Goal: Task Accomplishment & Management: Use online tool/utility

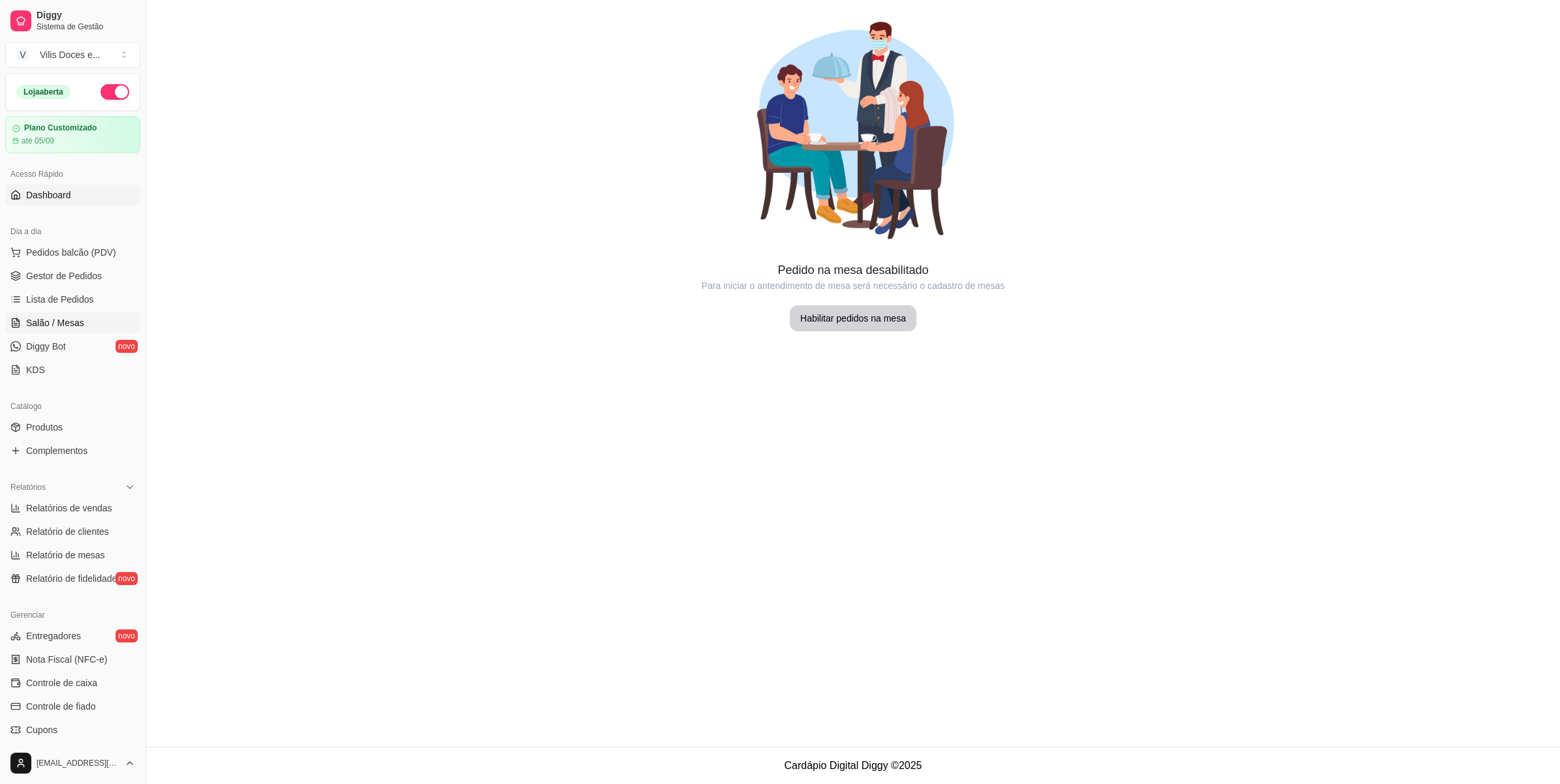
click at [93, 201] on link "Dashboard" at bounding box center [73, 194] width 135 height 21
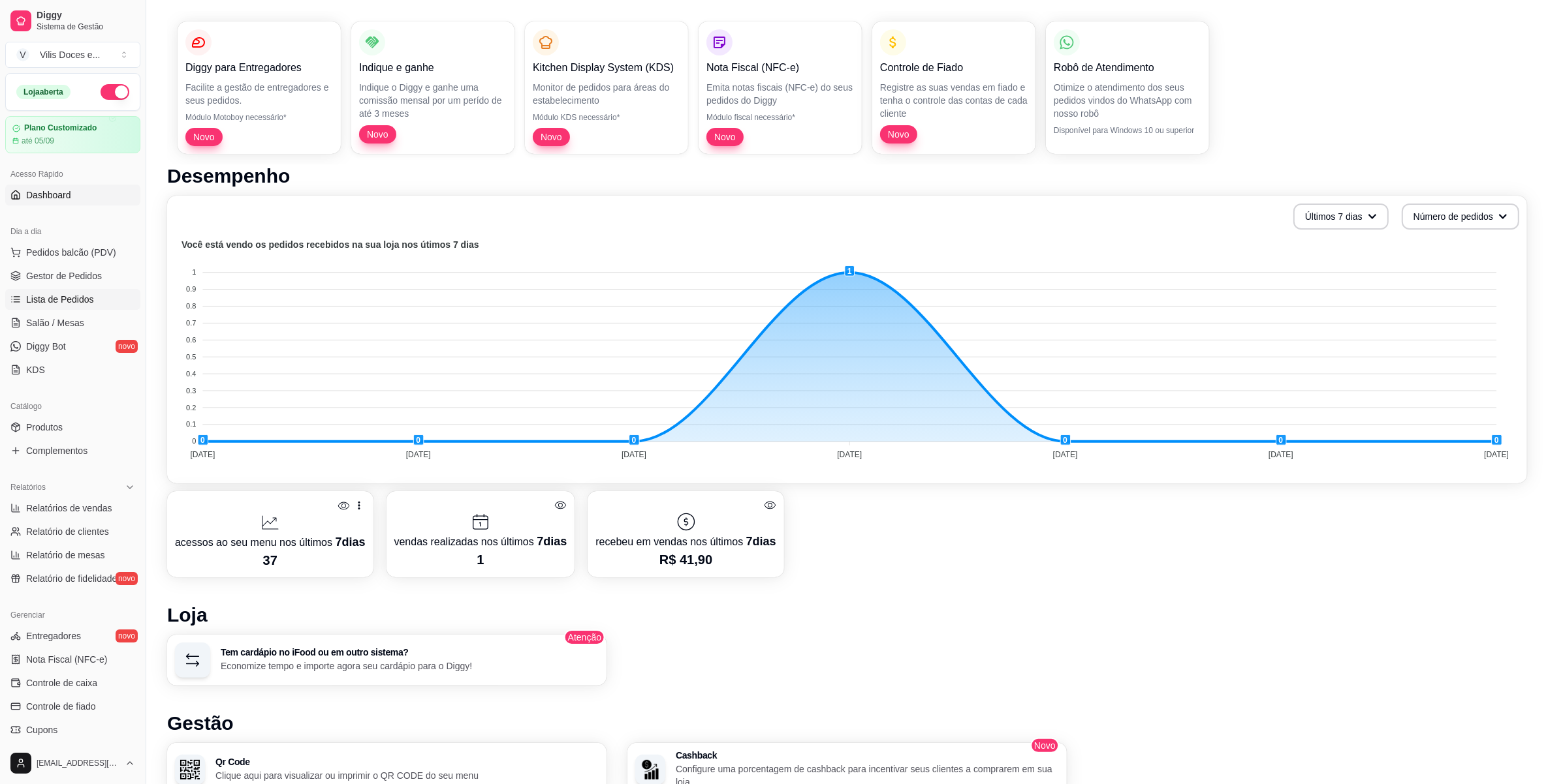
click at [74, 308] on link "Lista de Pedidos" at bounding box center [73, 299] width 135 height 21
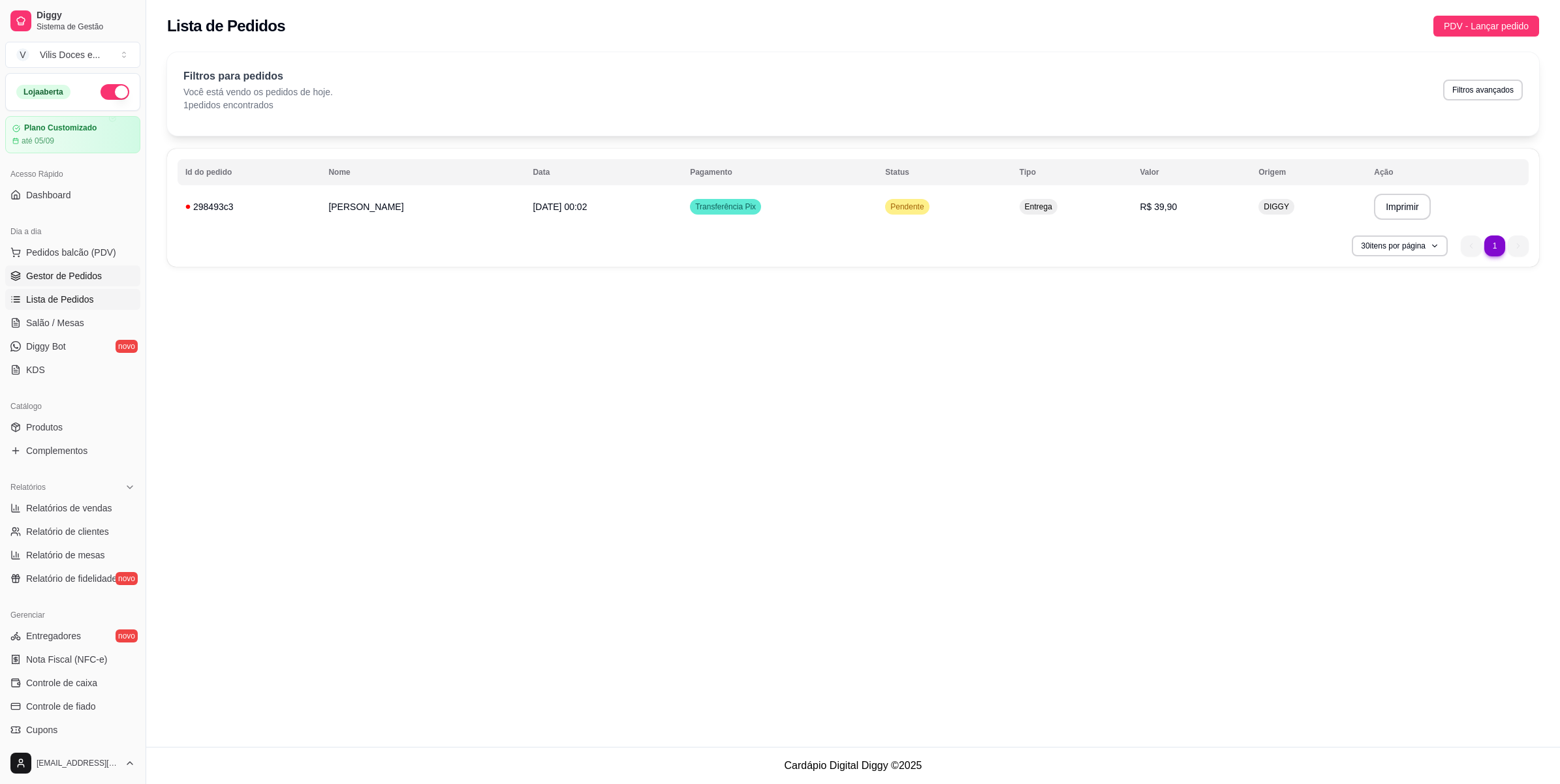
click at [80, 276] on span "Gestor de Pedidos" at bounding box center [64, 276] width 76 height 13
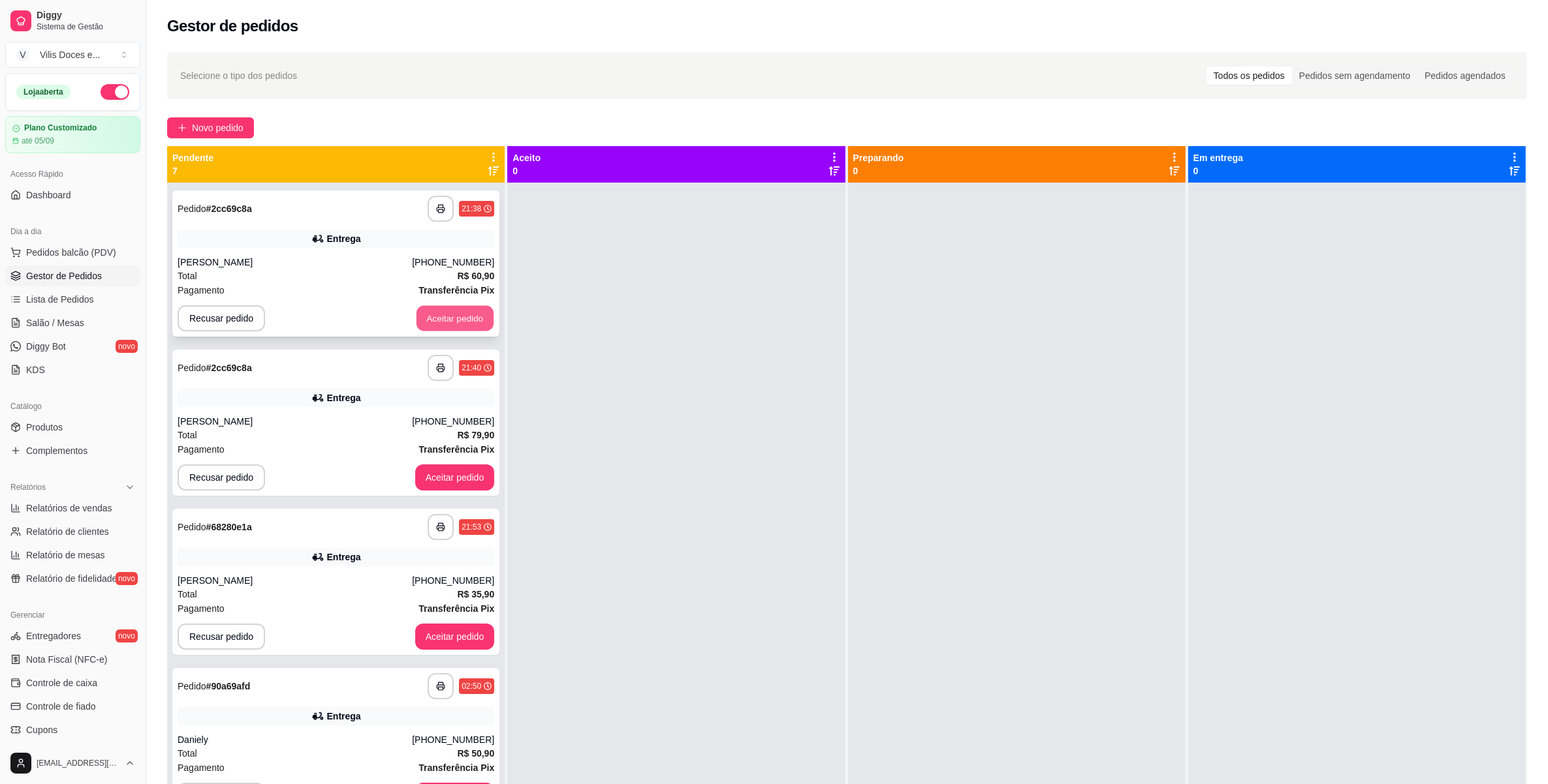
click at [457, 323] on button "Aceitar pedido" at bounding box center [455, 319] width 77 height 26
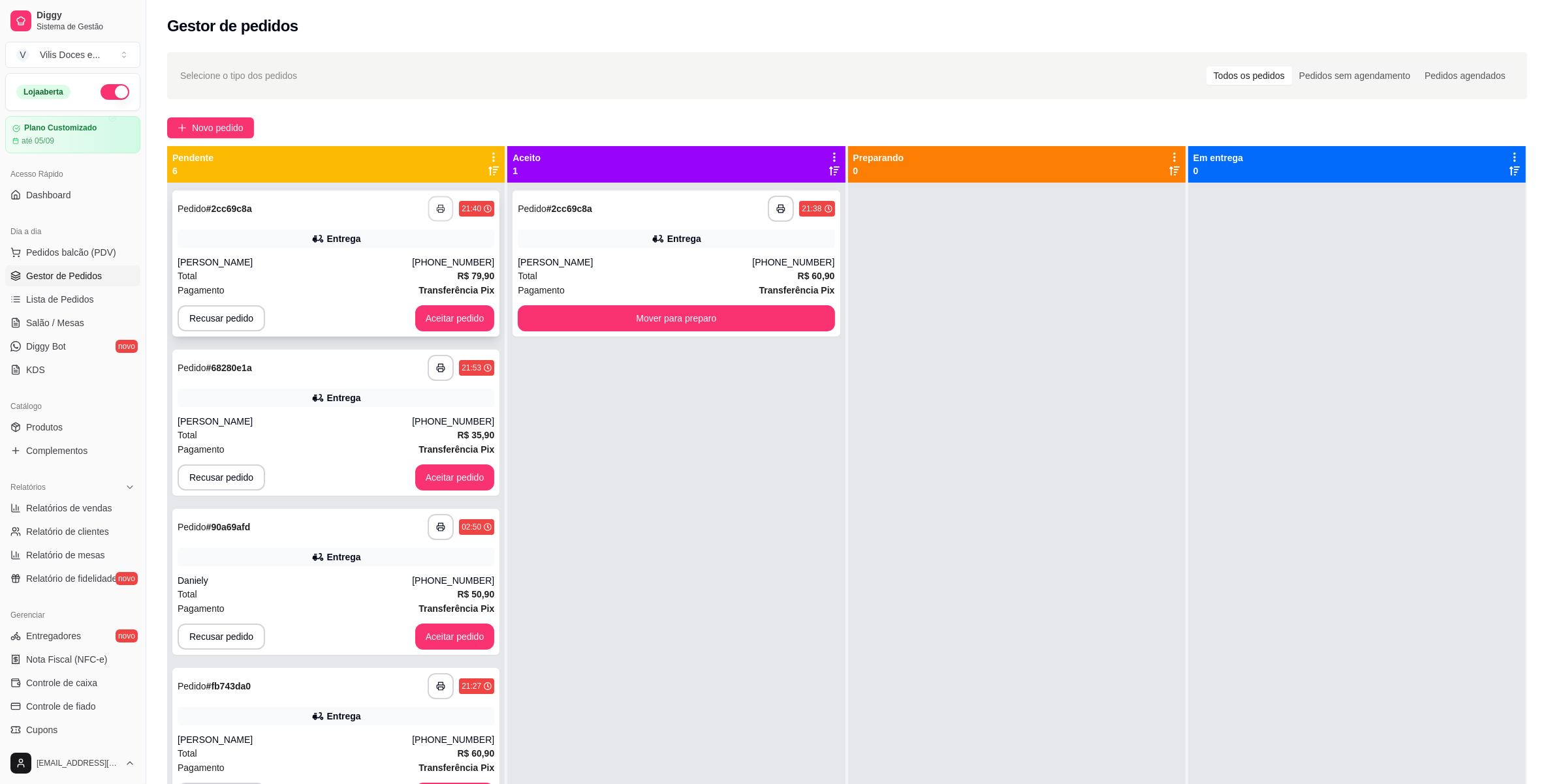
click at [428, 209] on button "button" at bounding box center [441, 209] width 26 height 26
click at [782, 207] on button "button" at bounding box center [781, 209] width 26 height 26
click at [778, 207] on icon "button" at bounding box center [781, 209] width 9 height 9
click at [805, 367] on div "**********" at bounding box center [676, 575] width 338 height 784
drag, startPoint x: 740, startPoint y: 681, endPoint x: 661, endPoint y: 573, distance: 133.8
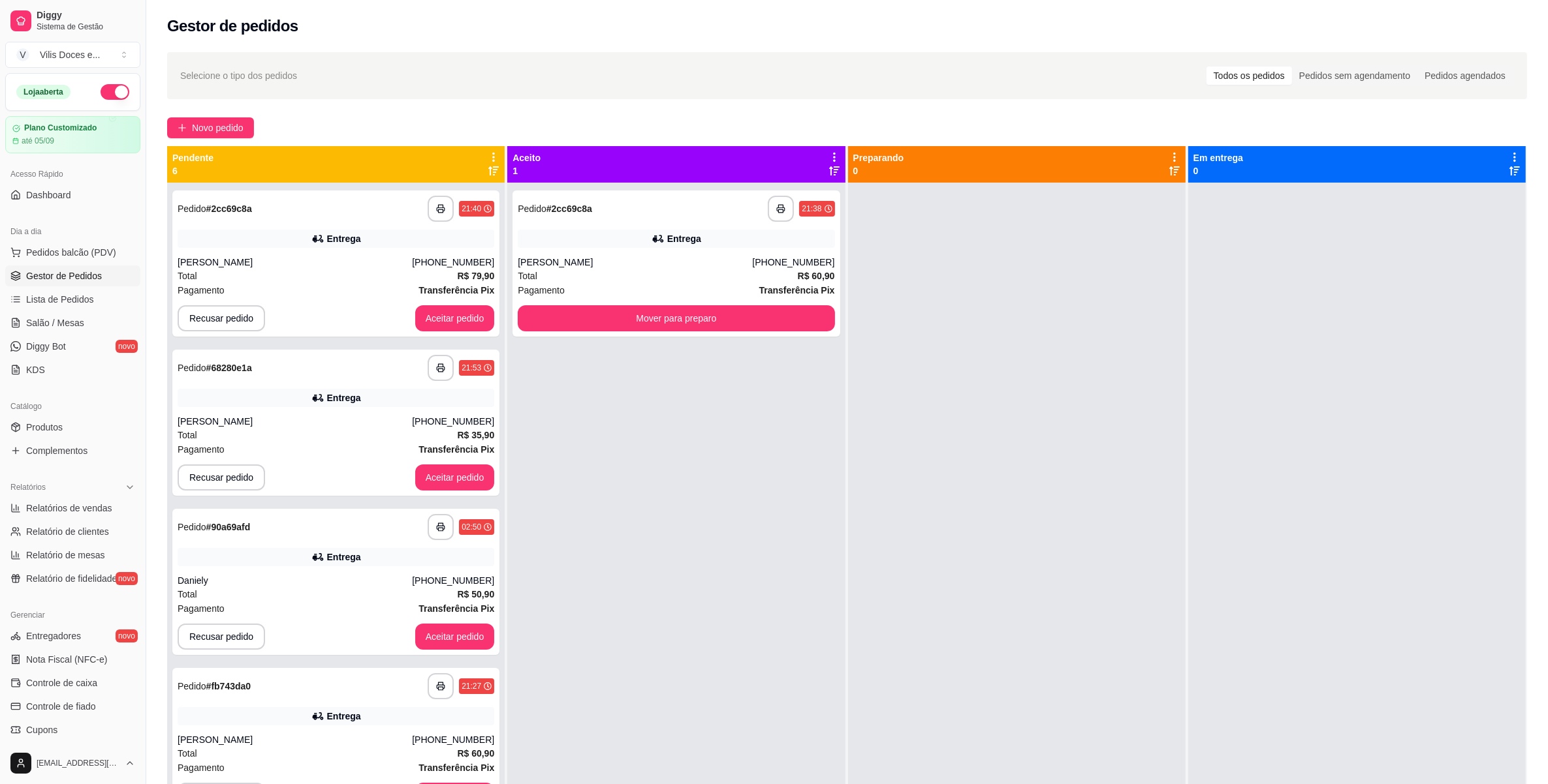
click at [740, 681] on div "**********" at bounding box center [676, 575] width 338 height 784
click at [439, 319] on button "Aceitar pedido" at bounding box center [455, 318] width 80 height 26
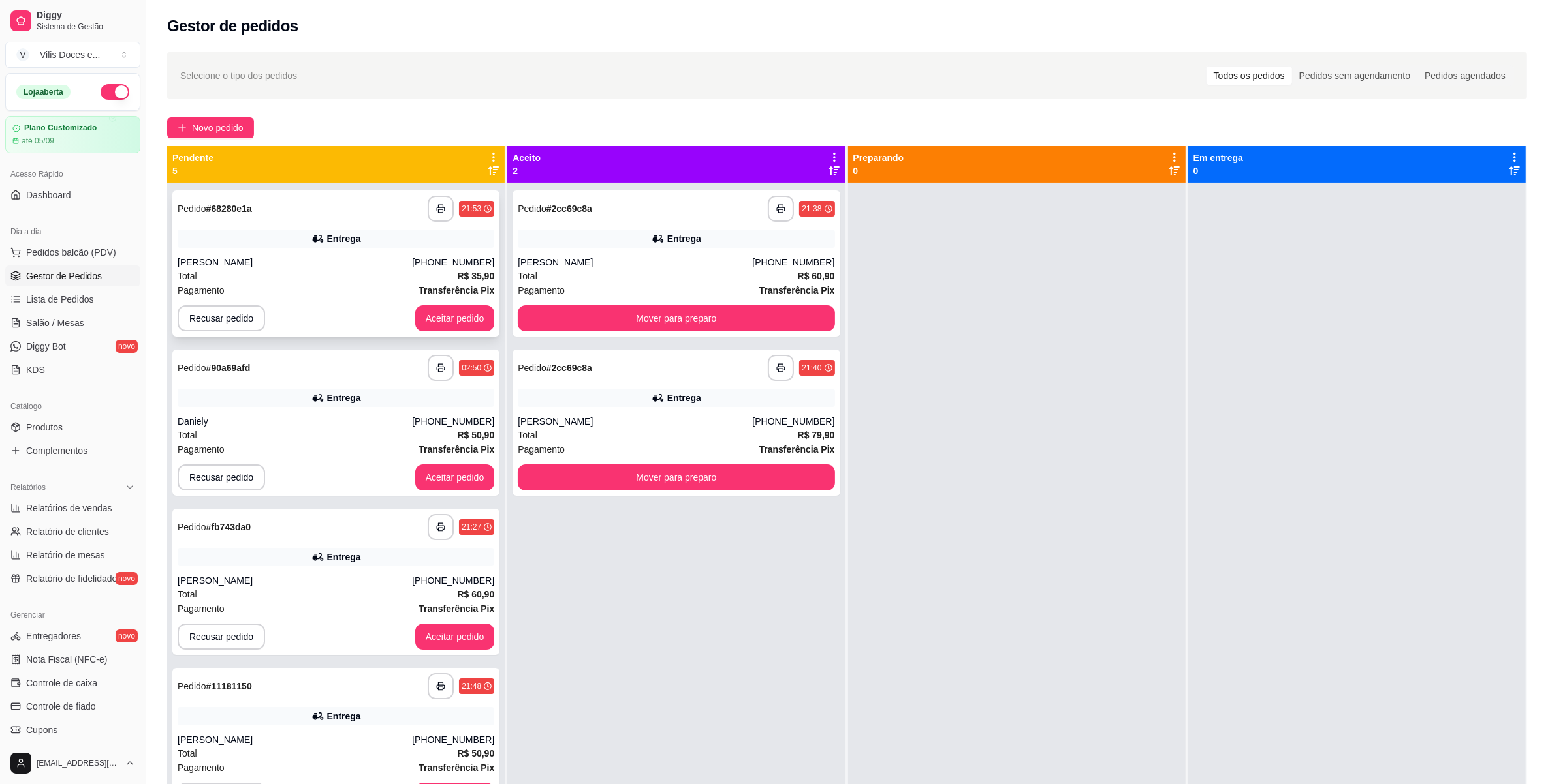
click at [291, 278] on div "Total R$ 35,90" at bounding box center [336, 276] width 317 height 14
click at [439, 317] on button "Aceitar pedido" at bounding box center [455, 318] width 80 height 26
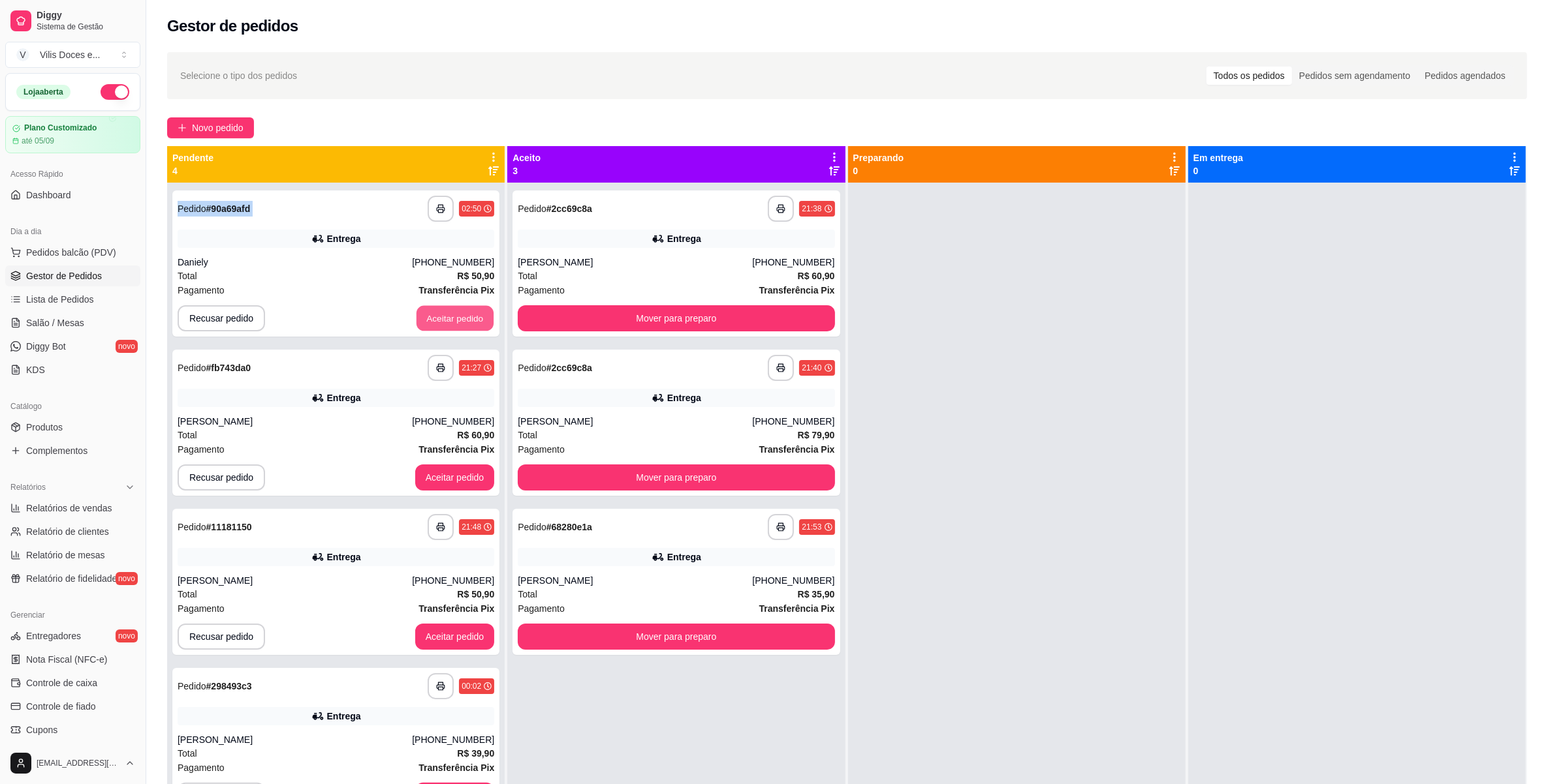
click at [439, 317] on button "Aceitar pedido" at bounding box center [455, 319] width 77 height 26
click at [439, 317] on div "Recusar pedido Aceitar pedido" at bounding box center [336, 318] width 317 height 26
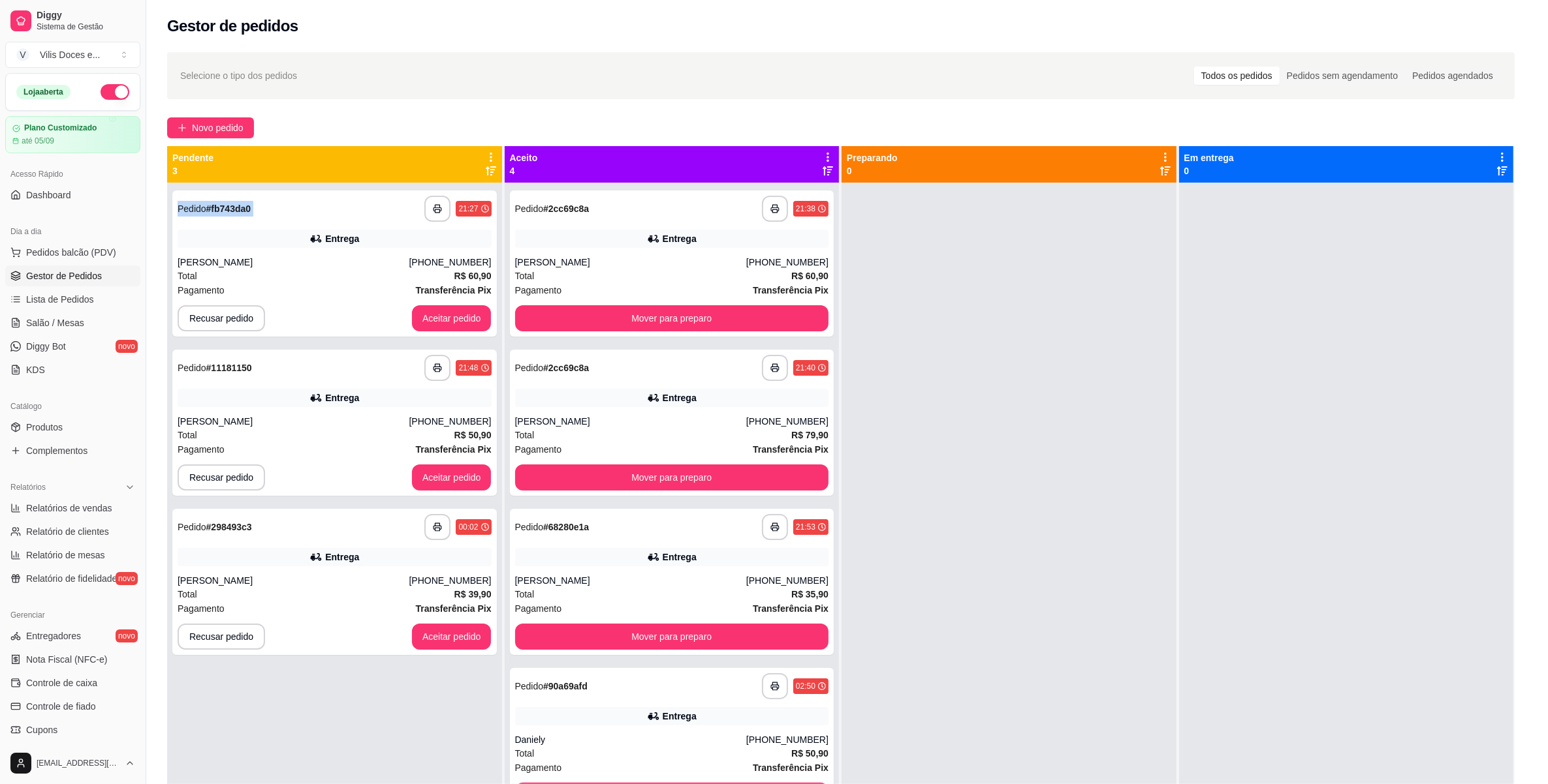
click at [439, 317] on button "Aceitar pedido" at bounding box center [452, 318] width 80 height 26
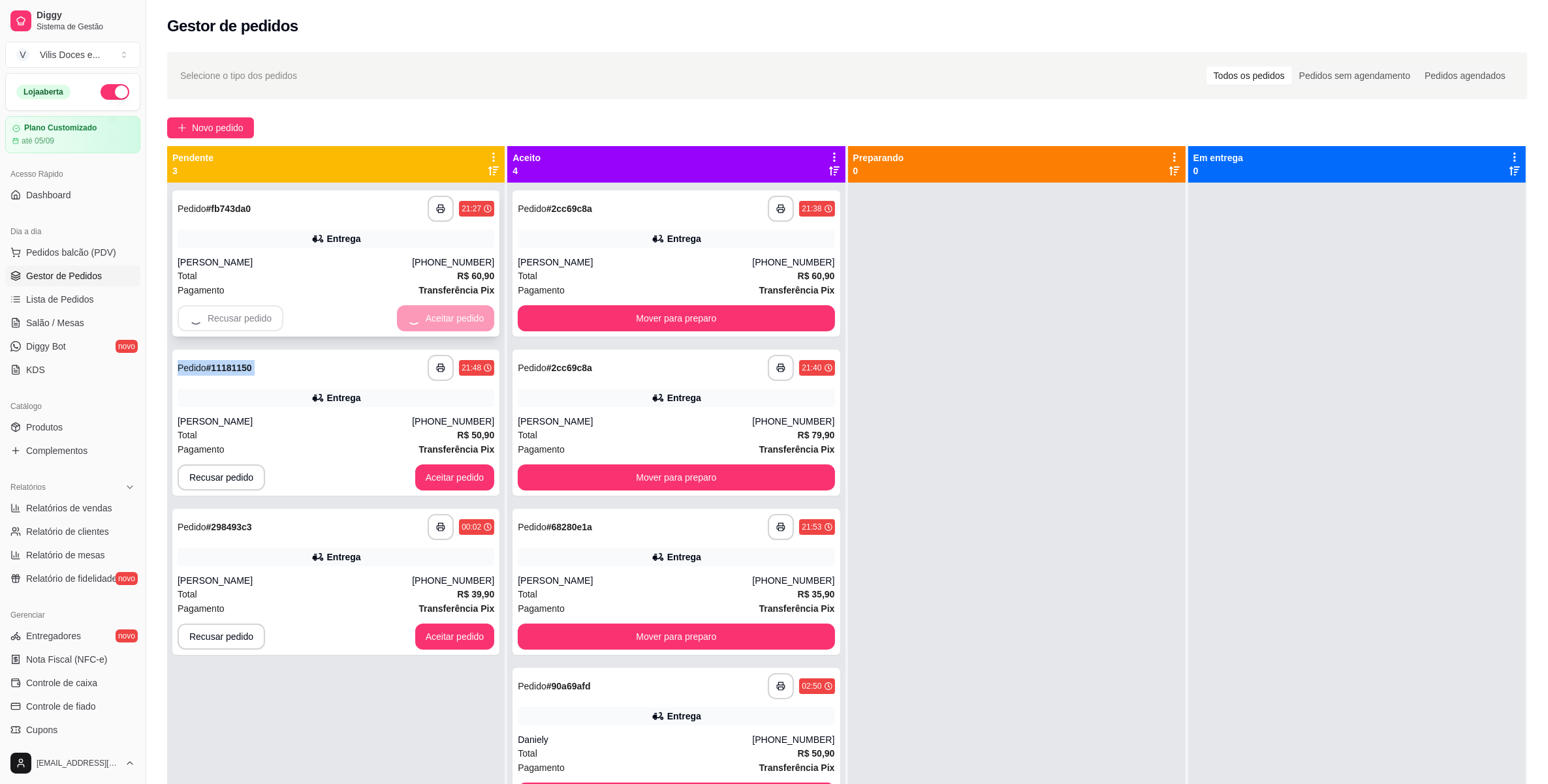
click at [441, 317] on div "Recusar pedido Aceitar pedido" at bounding box center [336, 318] width 317 height 26
click at [441, 317] on button "Aceitar pedido" at bounding box center [455, 318] width 80 height 26
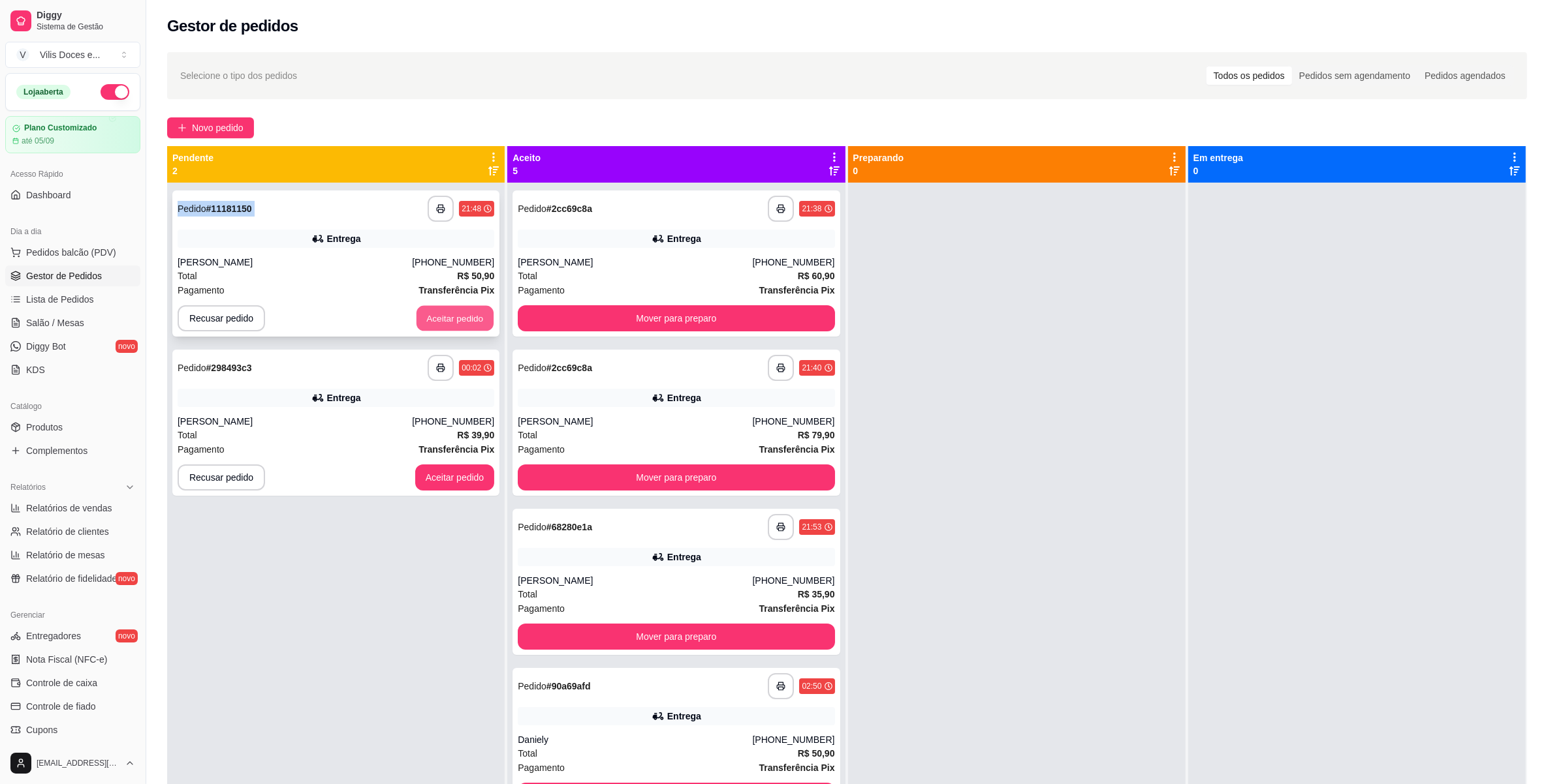
click at [458, 320] on button "Aceitar pedido" at bounding box center [455, 319] width 77 height 26
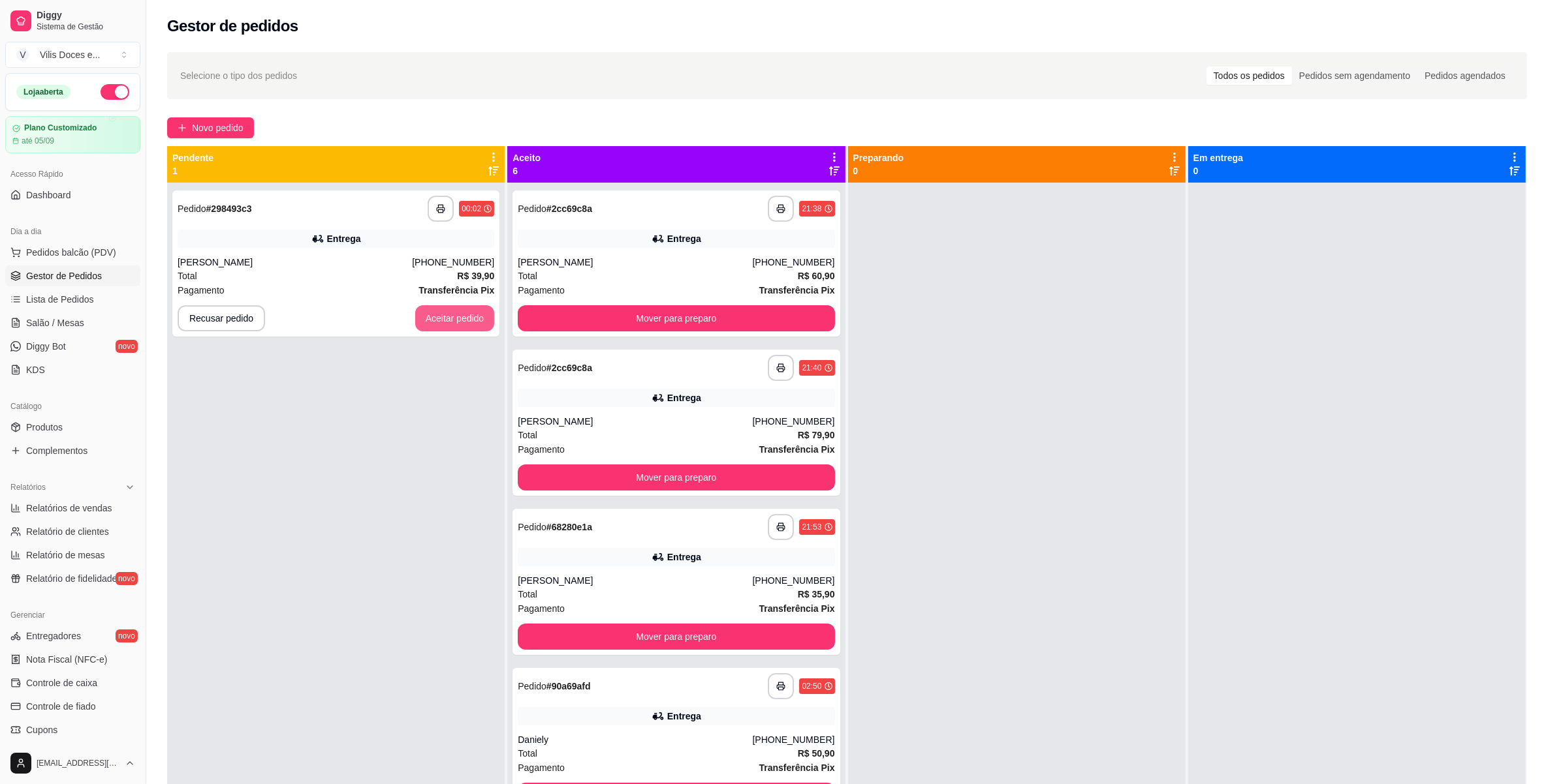
click at [458, 320] on button "Aceitar pedido" at bounding box center [455, 318] width 80 height 26
click at [706, 321] on button "Mover para preparo" at bounding box center [676, 318] width 317 height 26
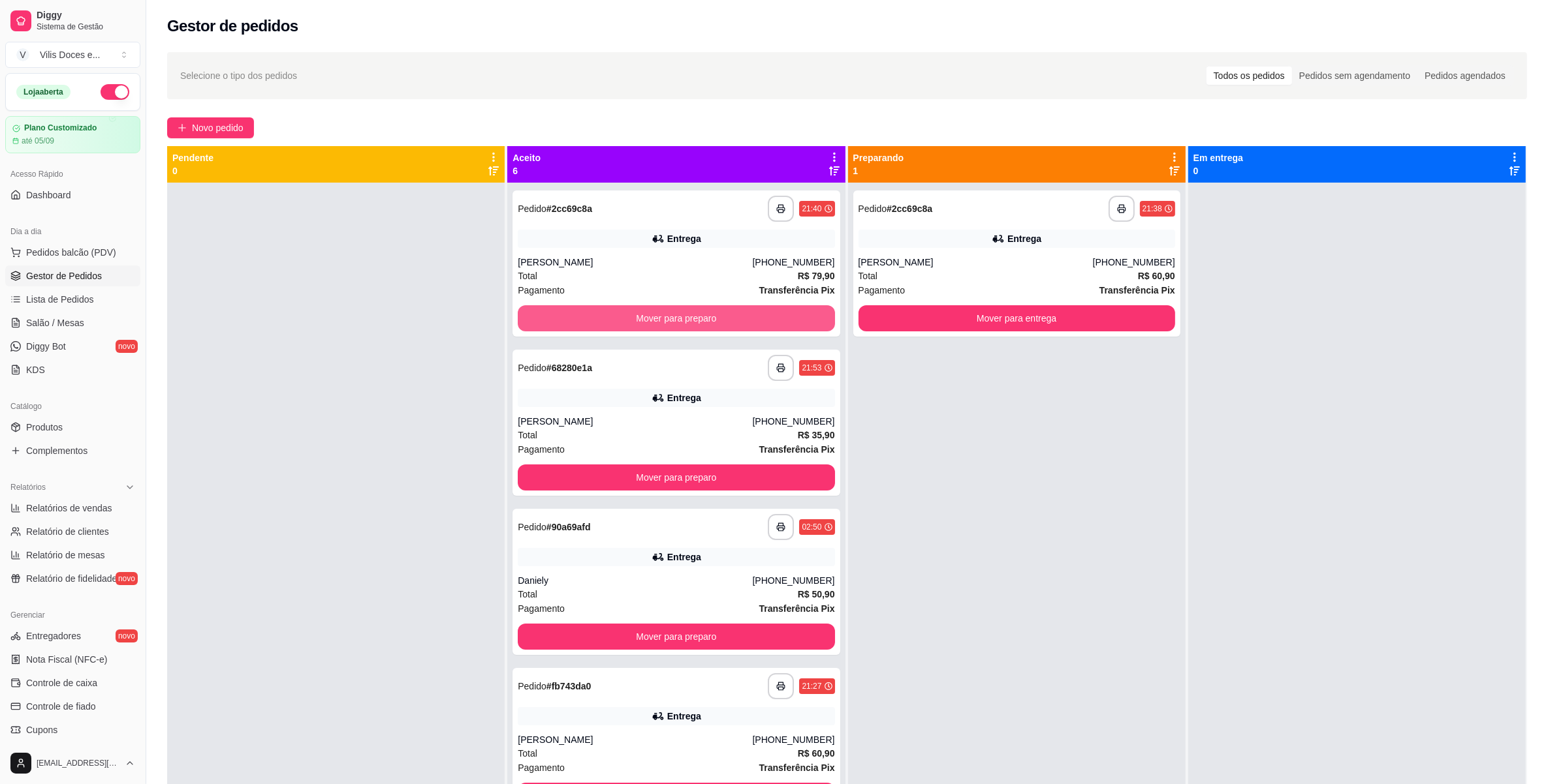
click at [706, 321] on button "Mover para preparo" at bounding box center [676, 318] width 317 height 26
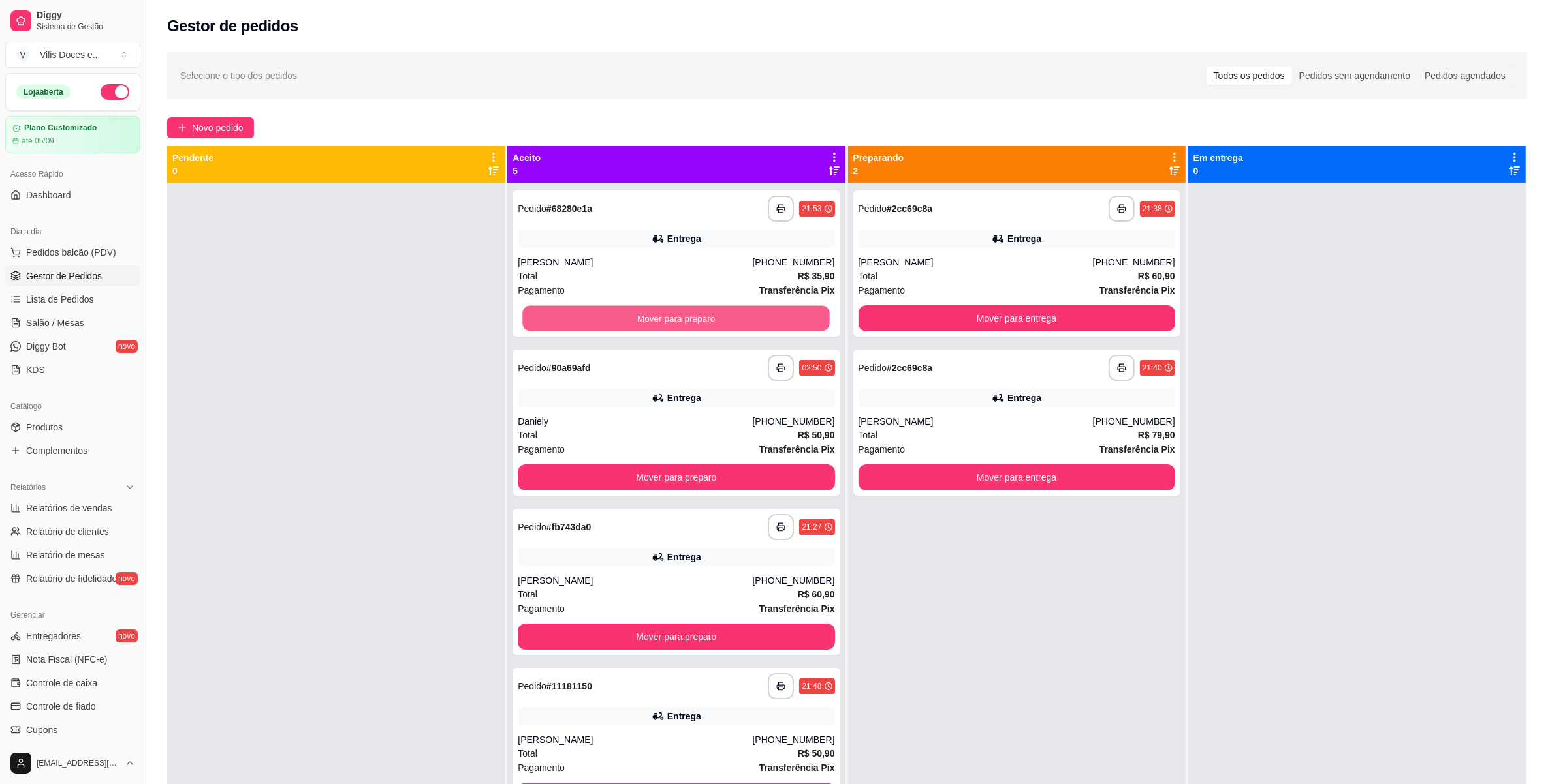
click at [706, 321] on button "Mover para preparo" at bounding box center [676, 319] width 307 height 26
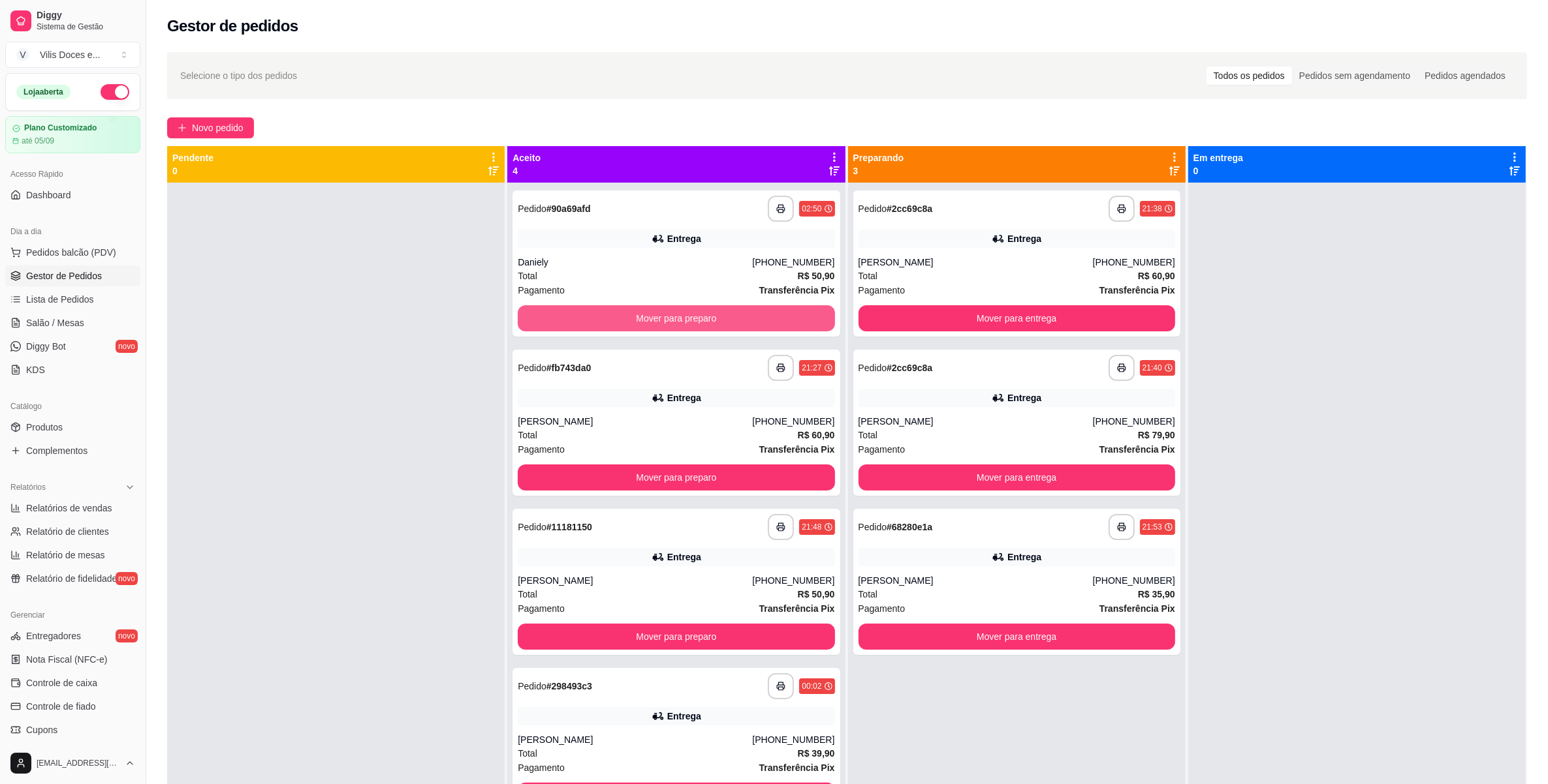
click at [706, 321] on button "Mover para preparo" at bounding box center [676, 318] width 317 height 26
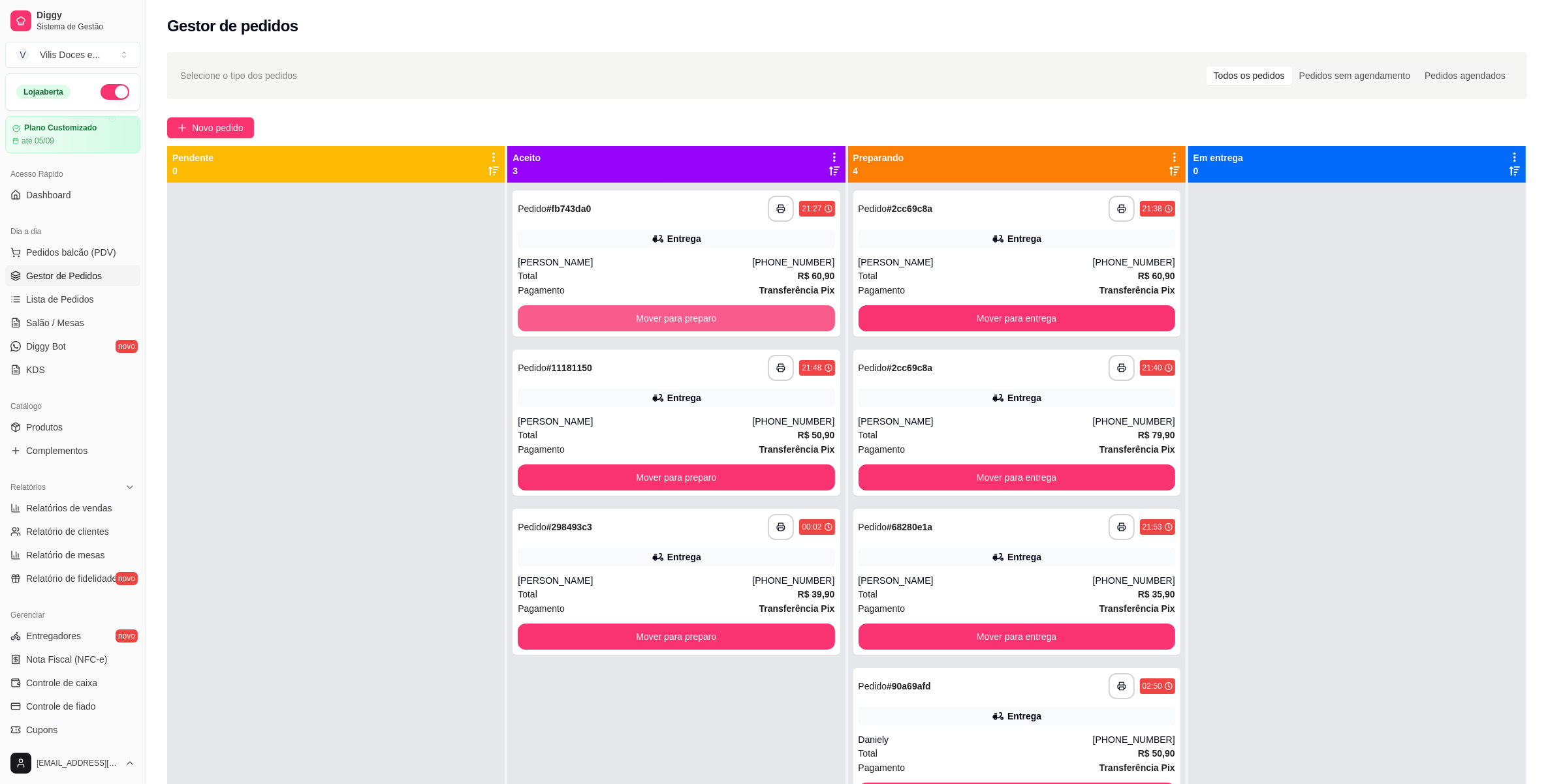
click at [706, 321] on button "Mover para preparo" at bounding box center [676, 318] width 317 height 26
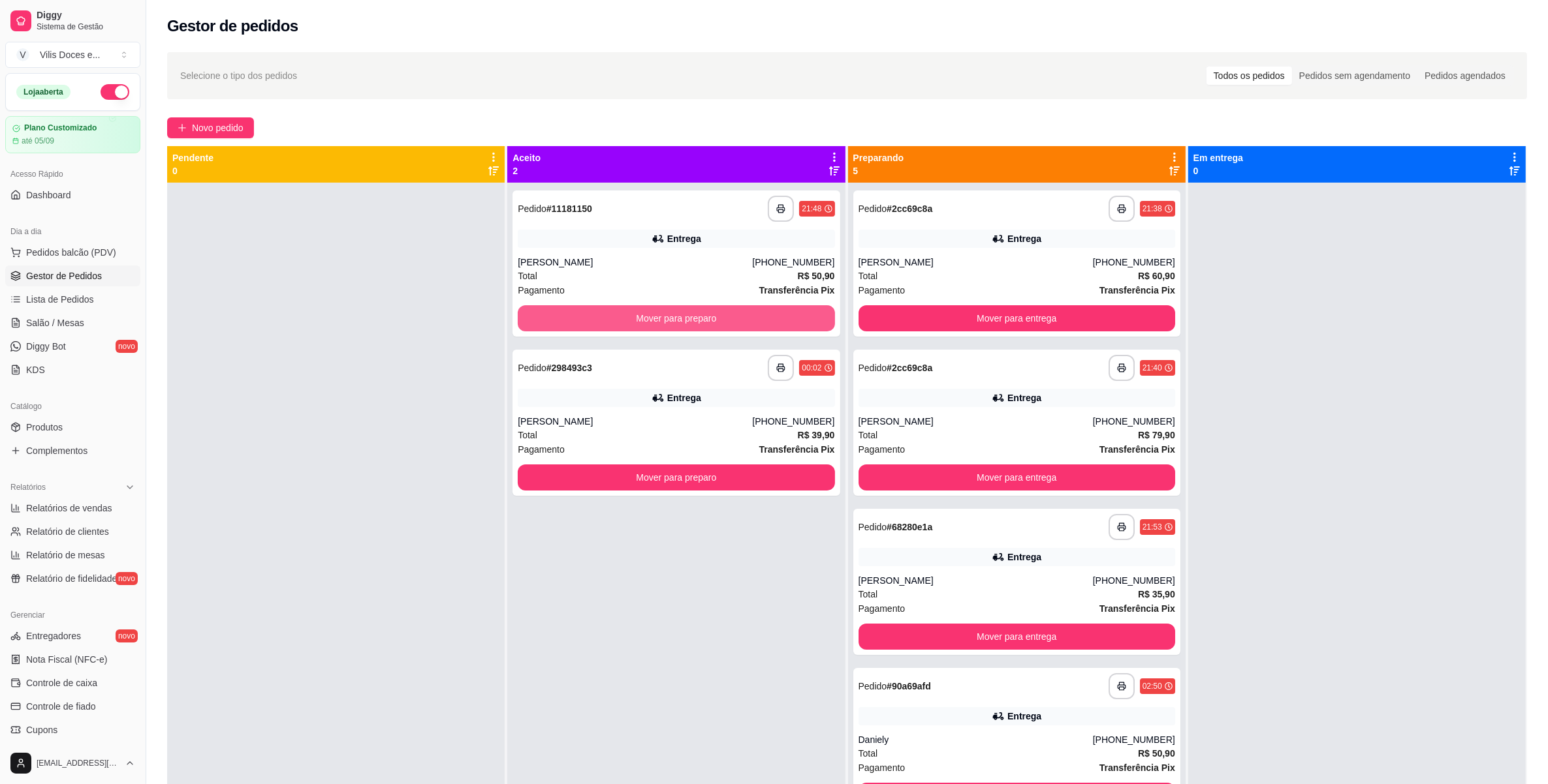
click at [706, 321] on button "Mover para preparo" at bounding box center [676, 318] width 317 height 26
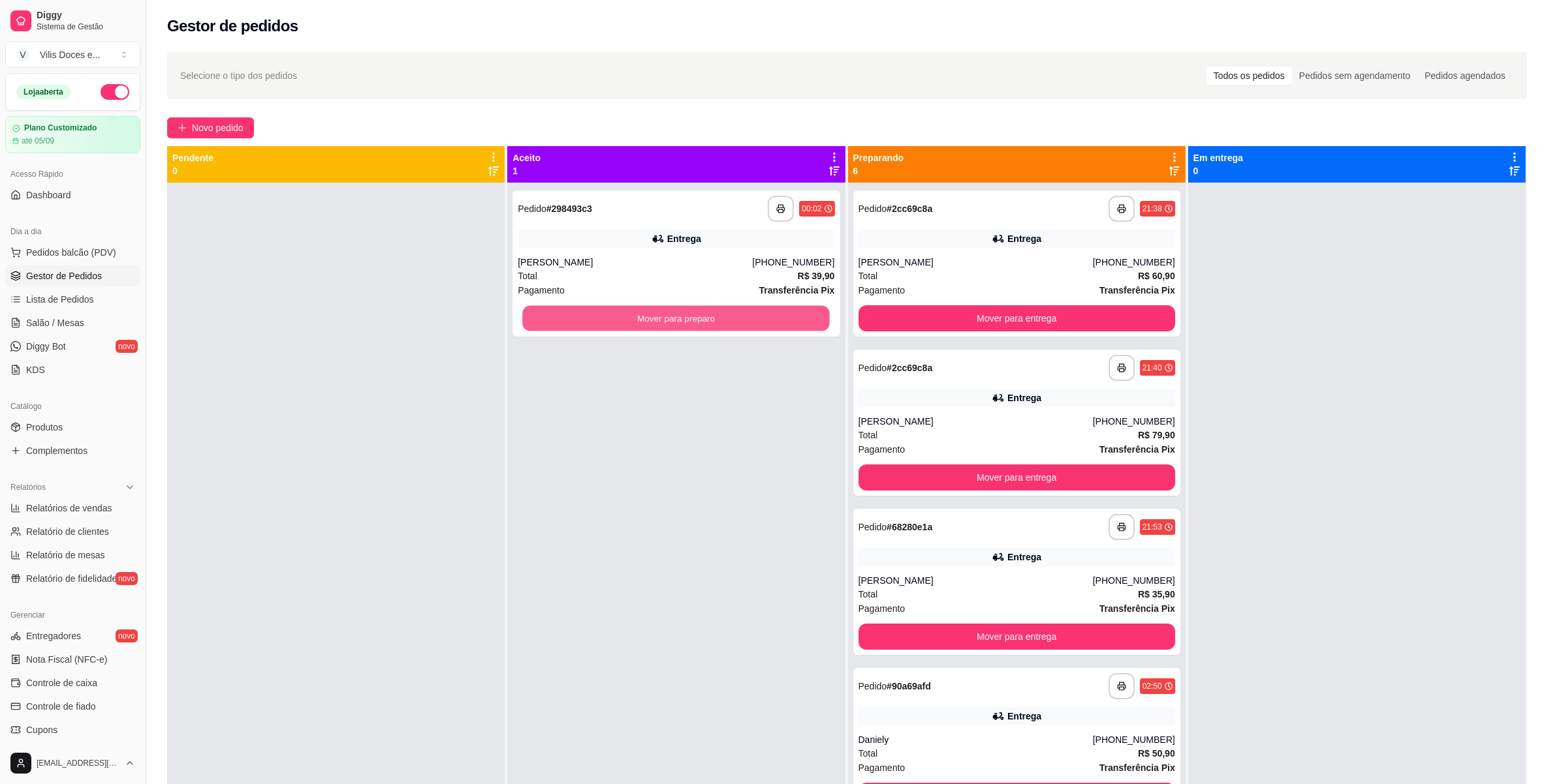
click at [706, 321] on button "Mover para preparo" at bounding box center [676, 319] width 307 height 26
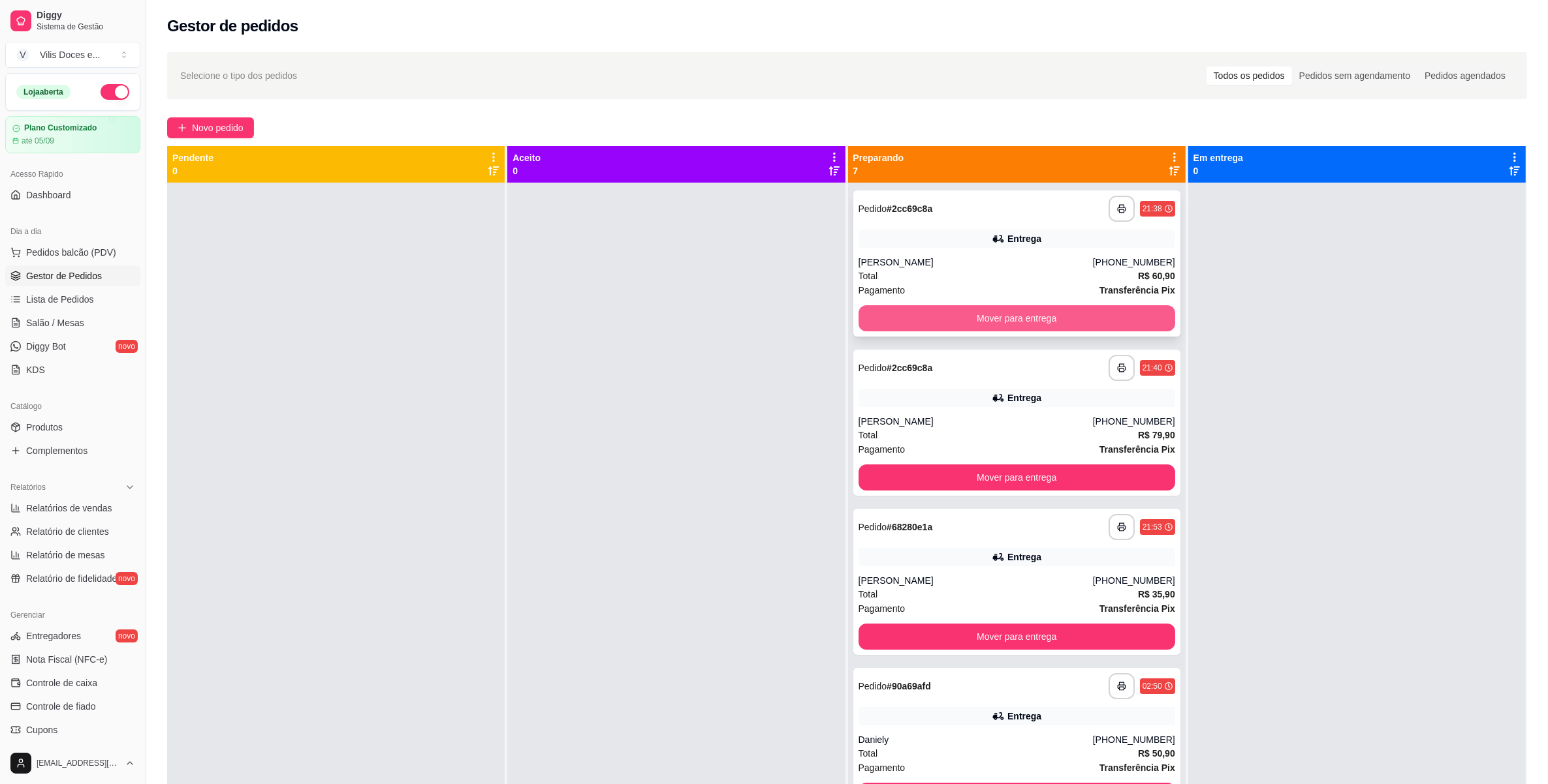
click at [909, 326] on button "Mover para entrega" at bounding box center [1017, 318] width 317 height 26
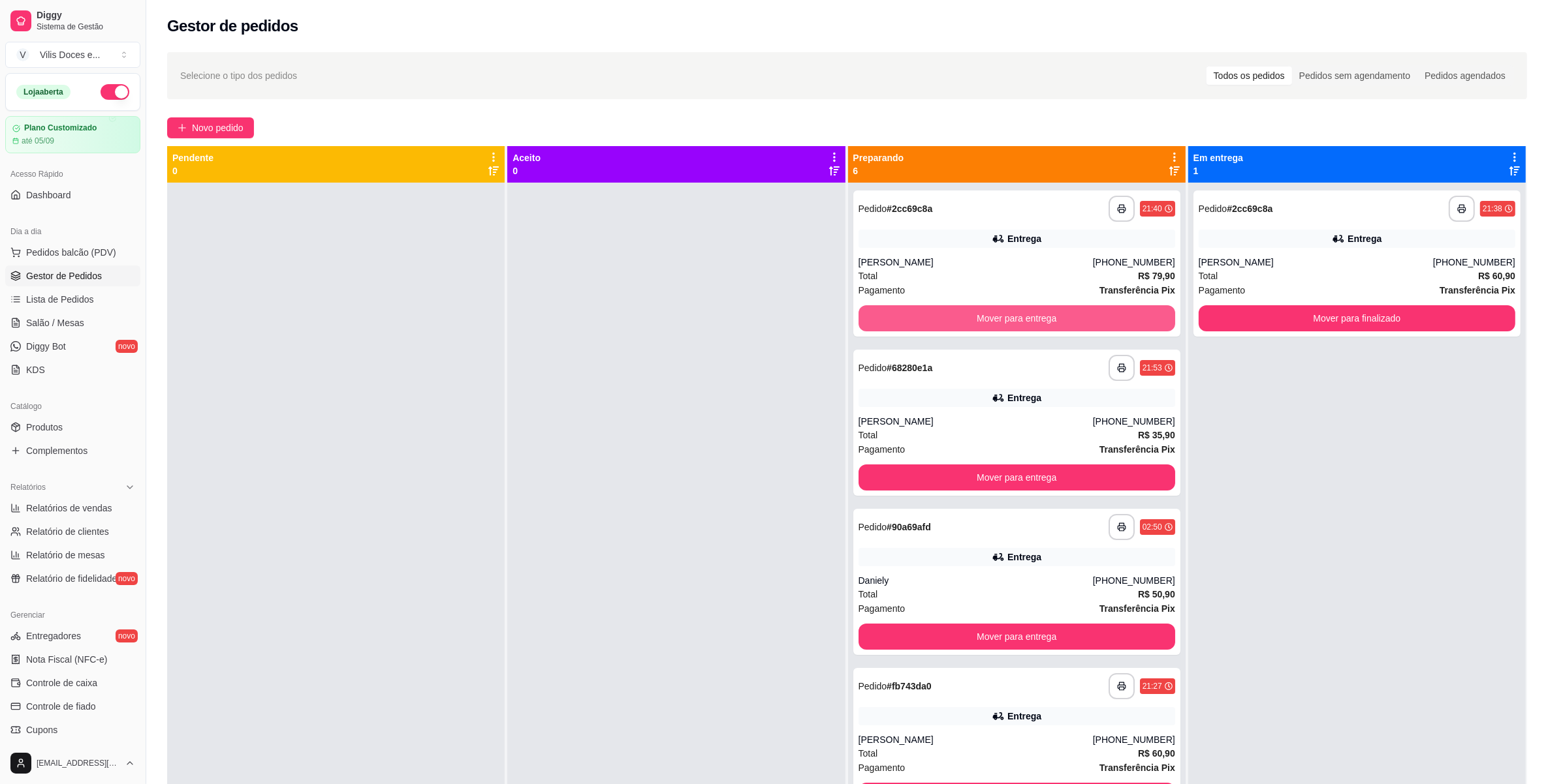
click at [909, 326] on button "Mover para entrega" at bounding box center [1017, 318] width 317 height 26
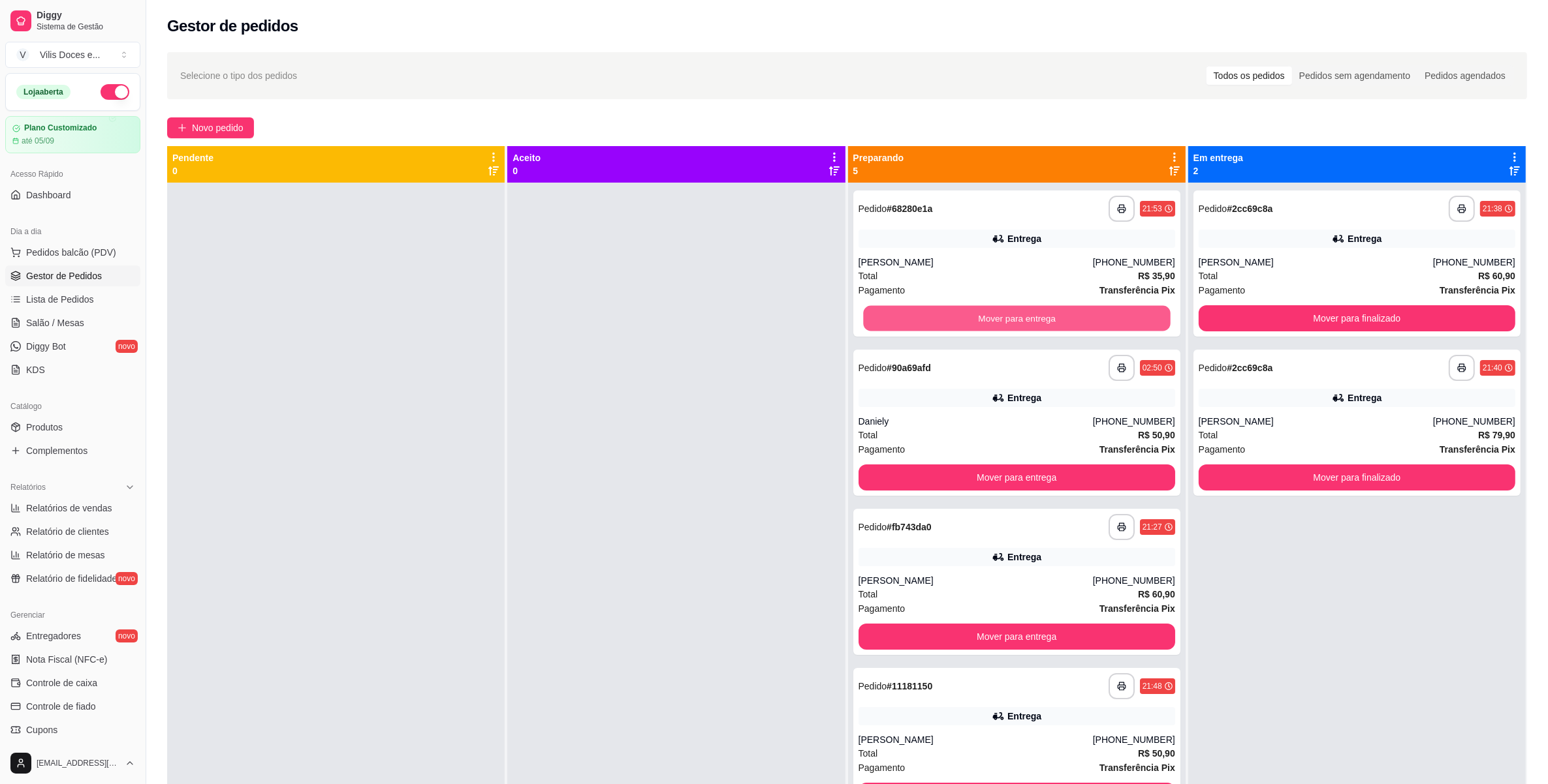
click at [909, 326] on button "Mover para entrega" at bounding box center [1016, 319] width 307 height 26
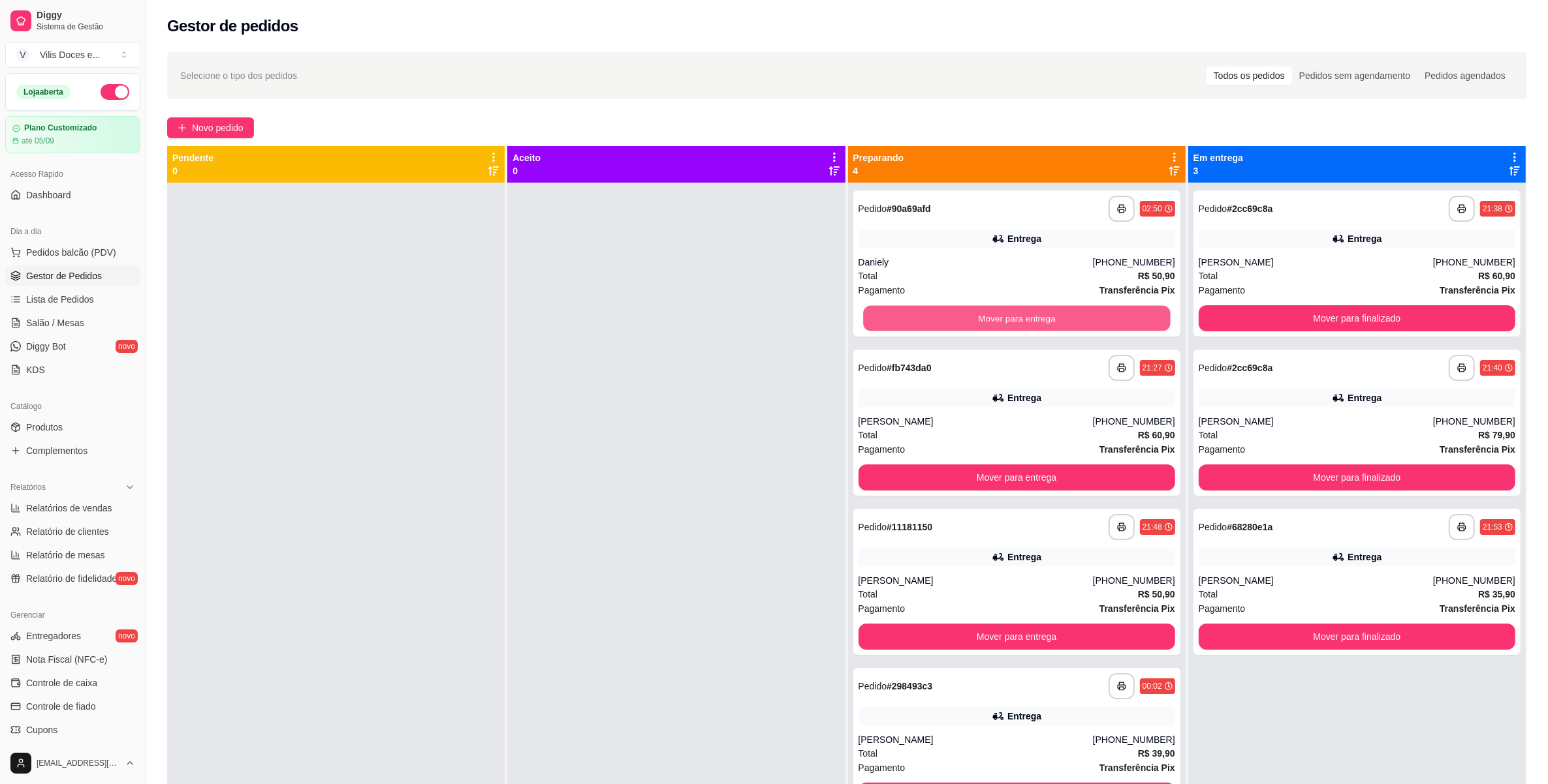
click at [909, 326] on button "Mover para entrega" at bounding box center [1016, 319] width 307 height 26
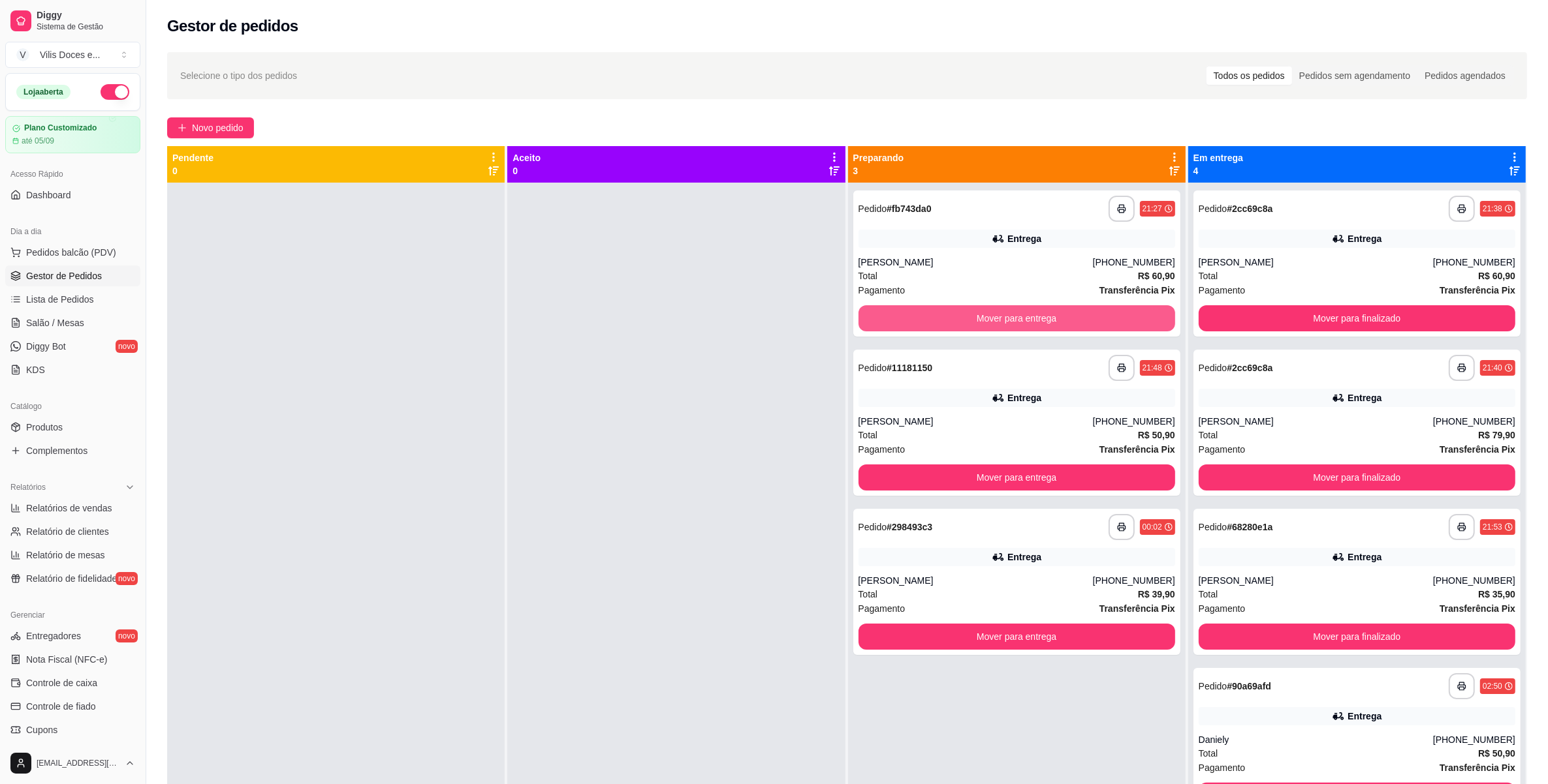
click at [909, 326] on button "Mover para entrega" at bounding box center [1017, 318] width 317 height 26
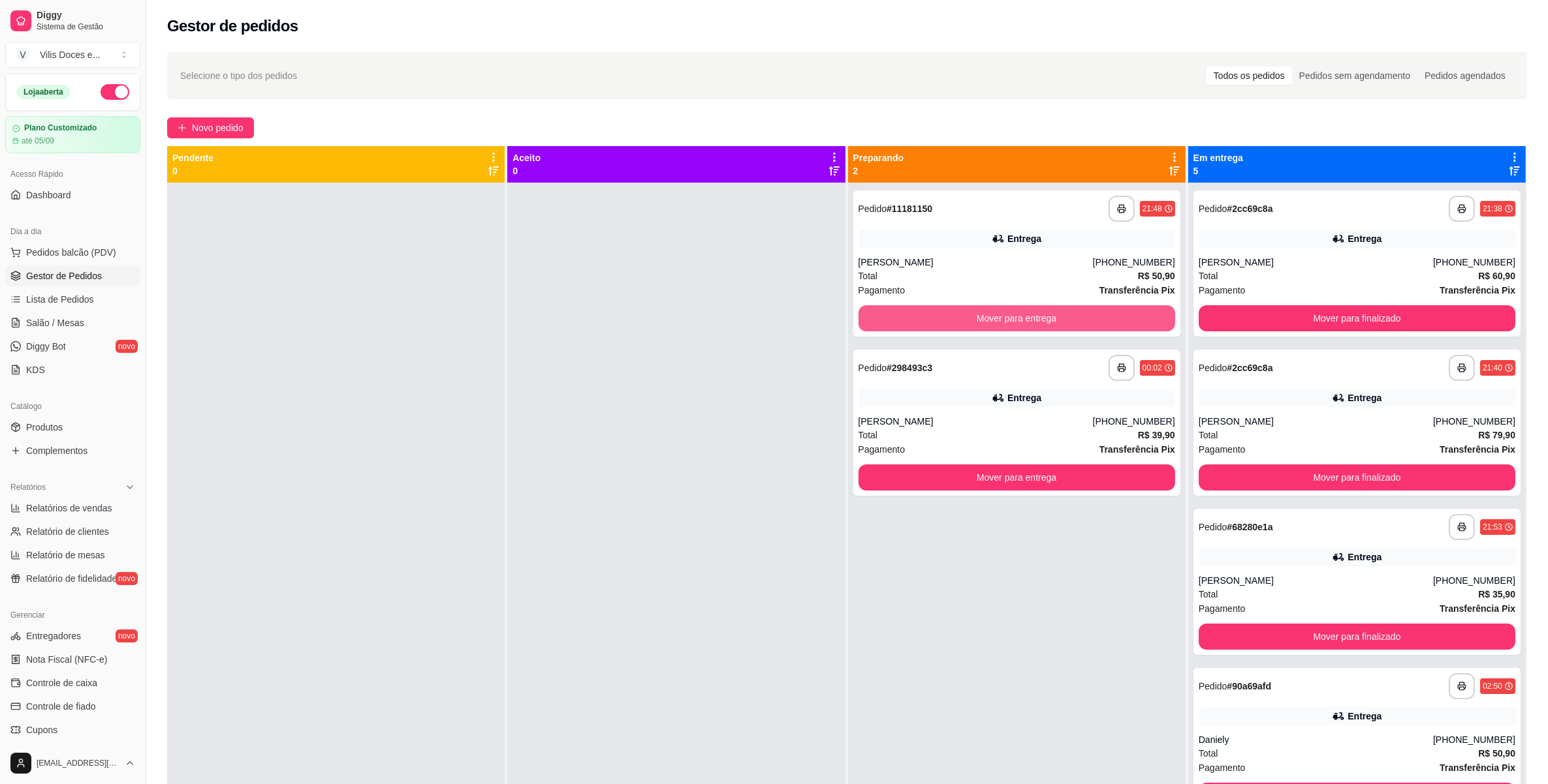
click at [909, 326] on button "Mover para entrega" at bounding box center [1017, 318] width 317 height 26
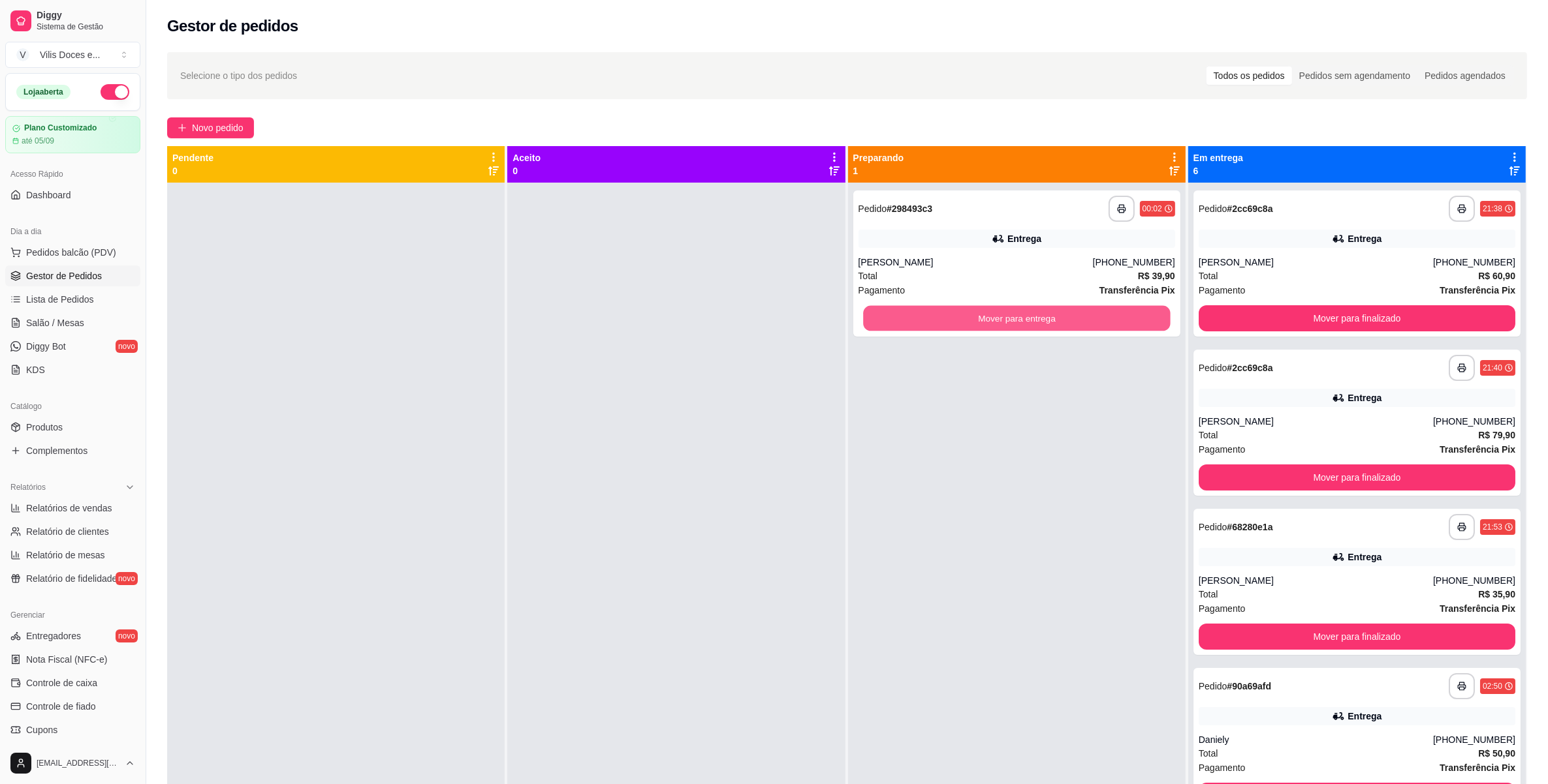
click at [909, 326] on button "Mover para entrega" at bounding box center [1016, 319] width 307 height 26
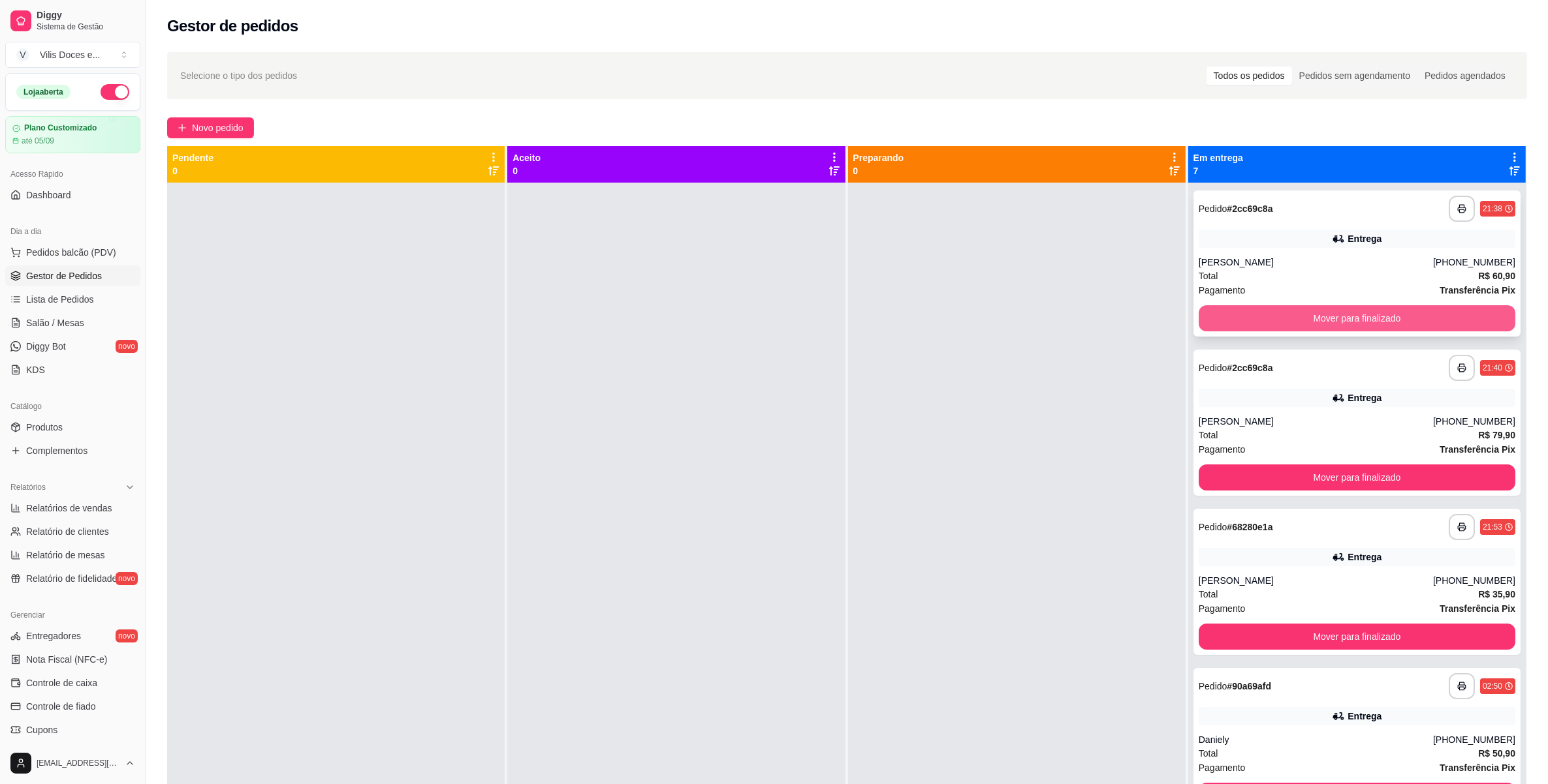
click at [1223, 310] on button "Mover para finalizado" at bounding box center [1357, 318] width 317 height 26
click at [1223, 465] on button "Mover para finalizado" at bounding box center [1357, 477] width 317 height 26
click at [1223, 310] on button "Mover para finalizado" at bounding box center [1357, 319] width 307 height 26
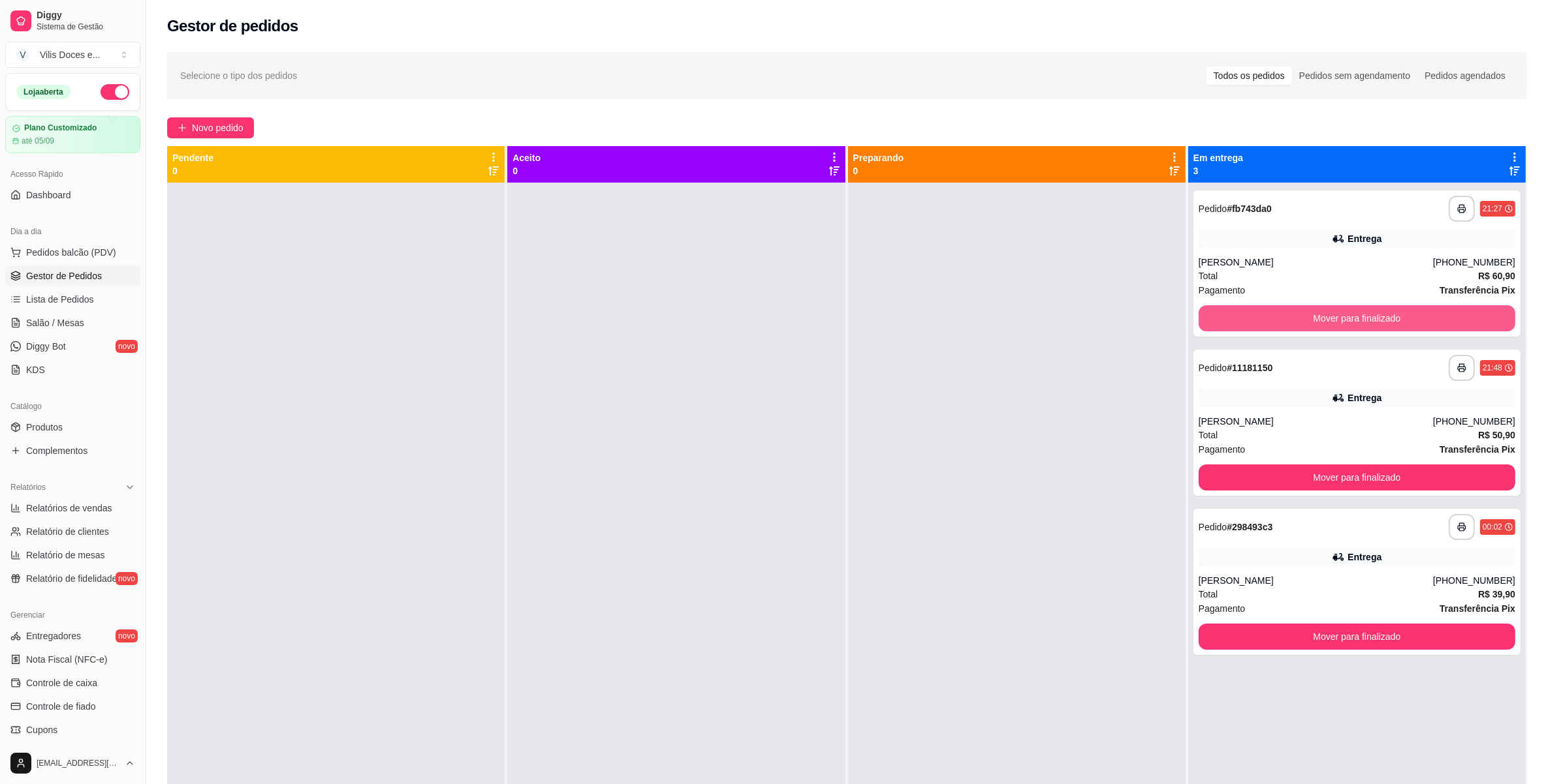
click at [1223, 310] on button "Mover para finalizado" at bounding box center [1357, 318] width 317 height 26
click at [1223, 465] on button "Mover para finalizado" at bounding box center [1357, 477] width 317 height 26
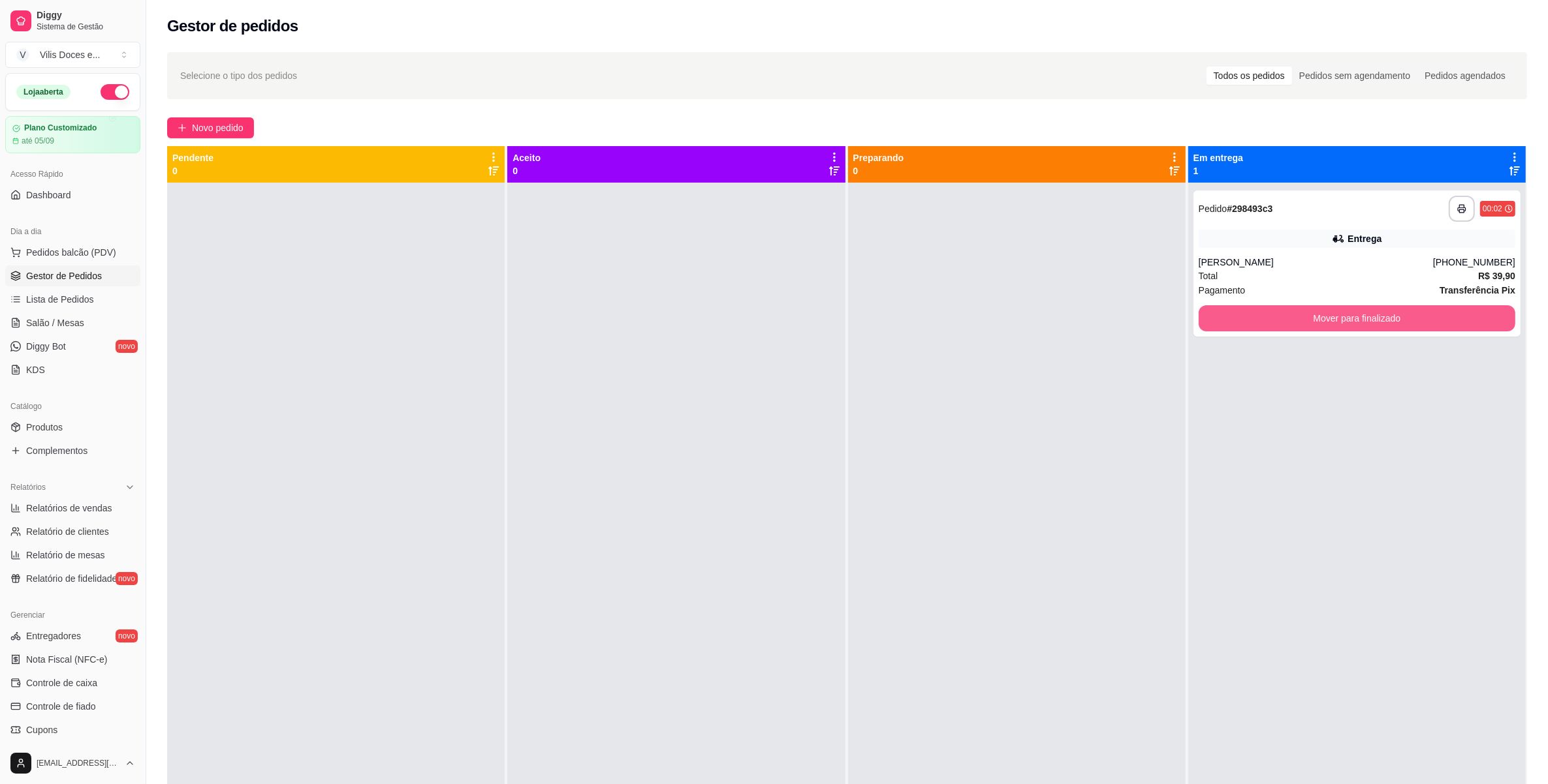
click at [1223, 310] on button "Mover para finalizado" at bounding box center [1357, 318] width 317 height 26
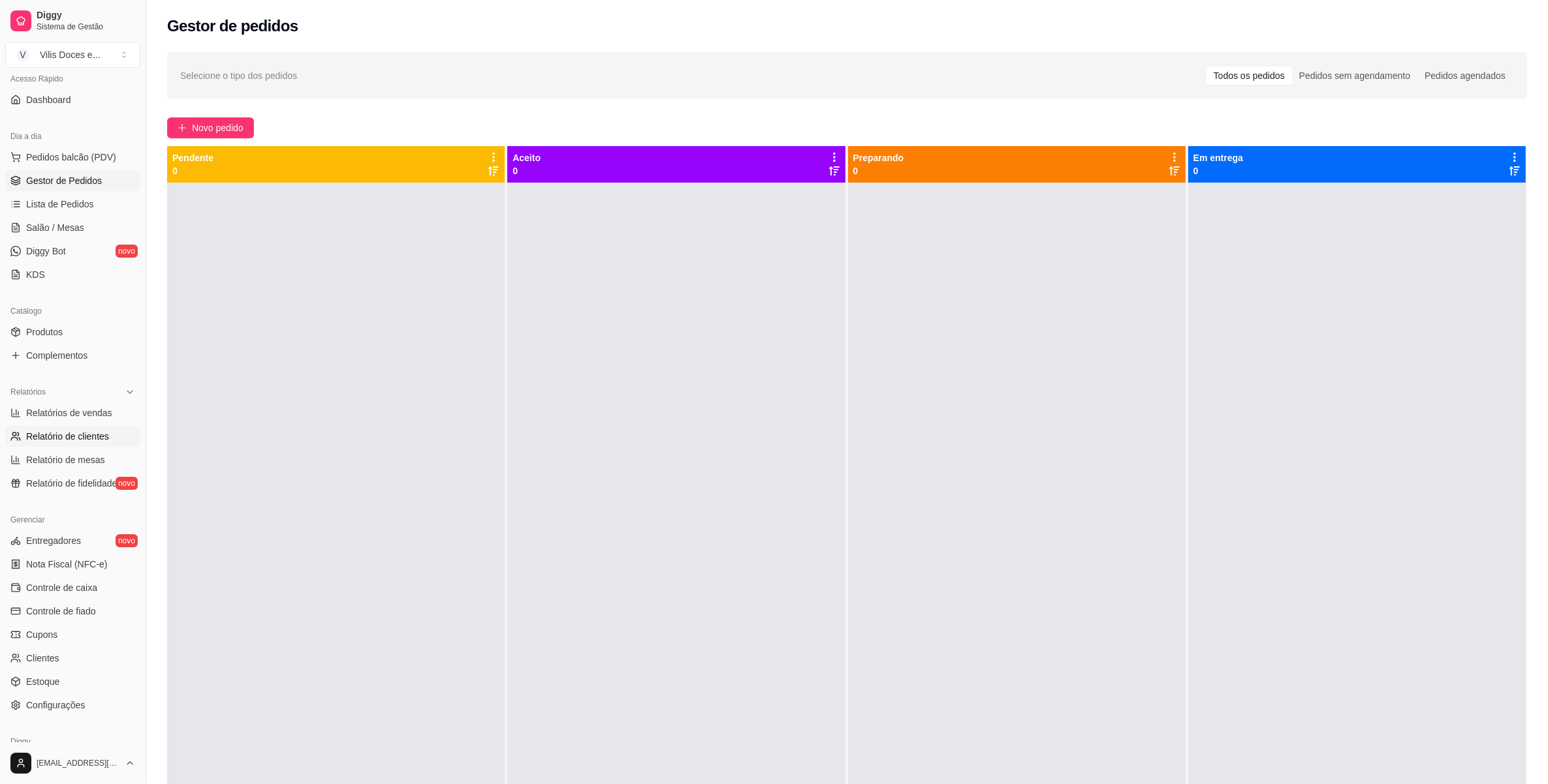
scroll to position [154, 0]
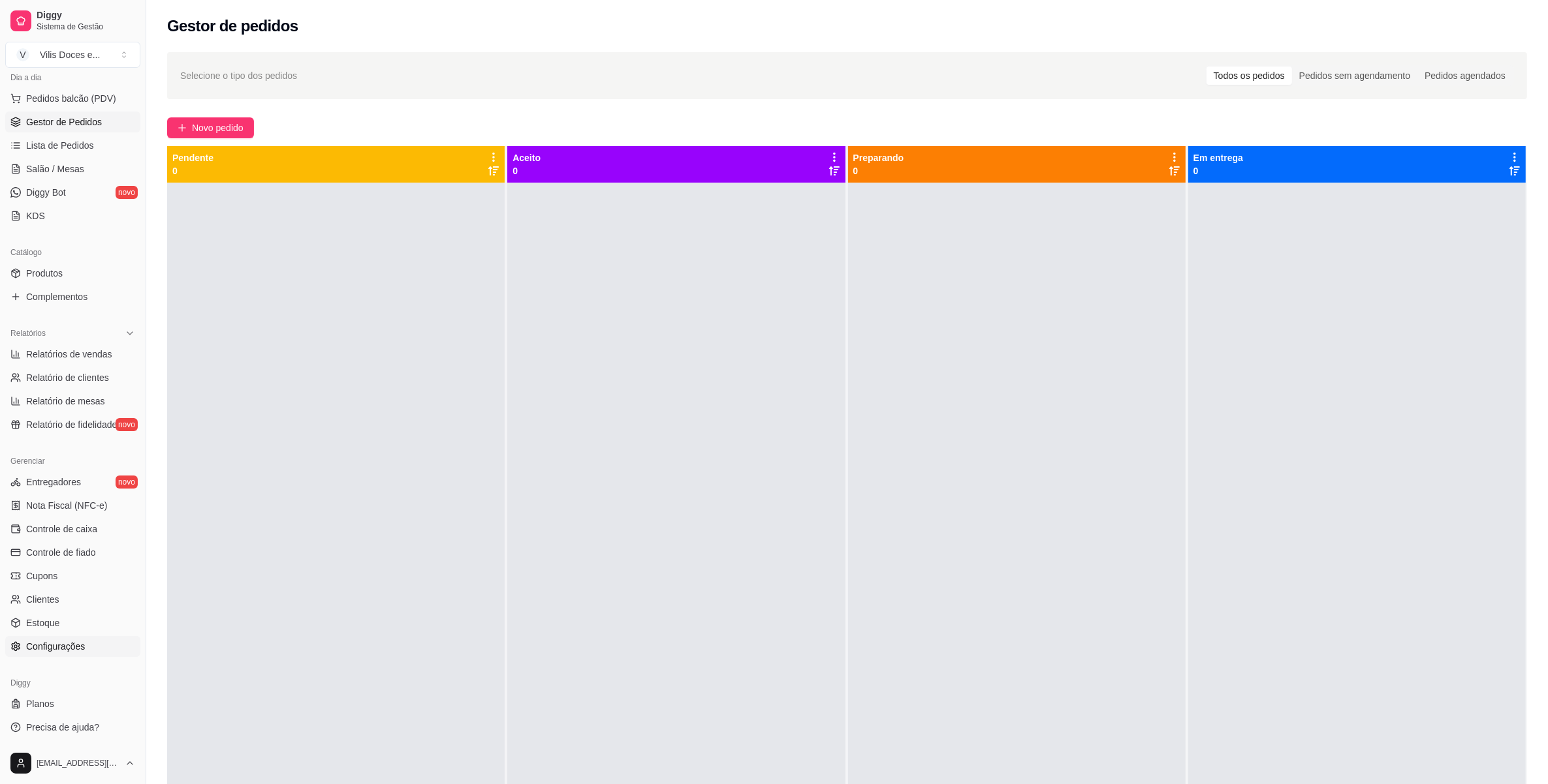
click at [86, 638] on link "Configurações" at bounding box center [73, 646] width 135 height 21
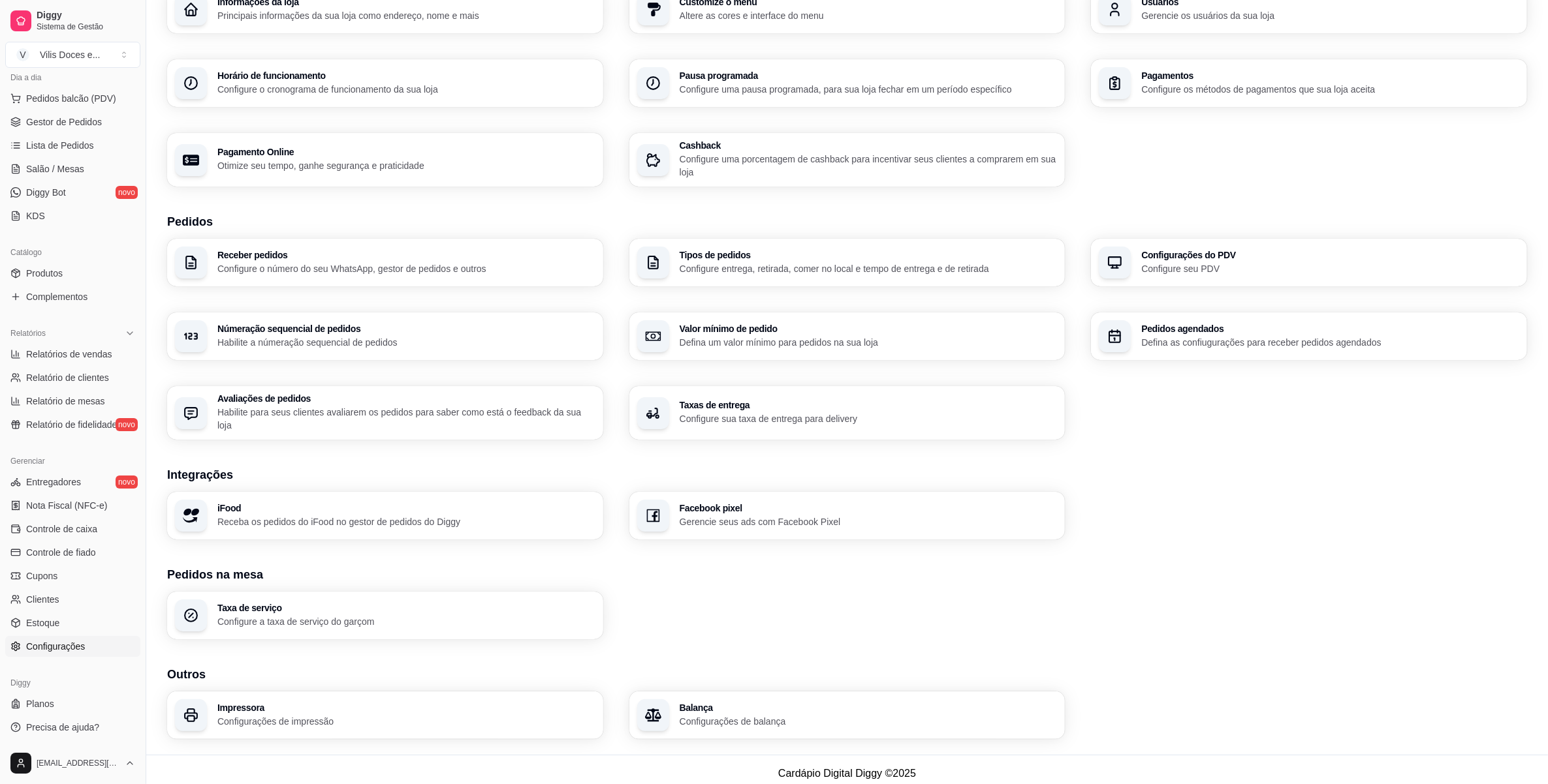
scroll to position [95, 0]
click at [426, 702] on h3 "Impressora" at bounding box center [405, 706] width 366 height 9
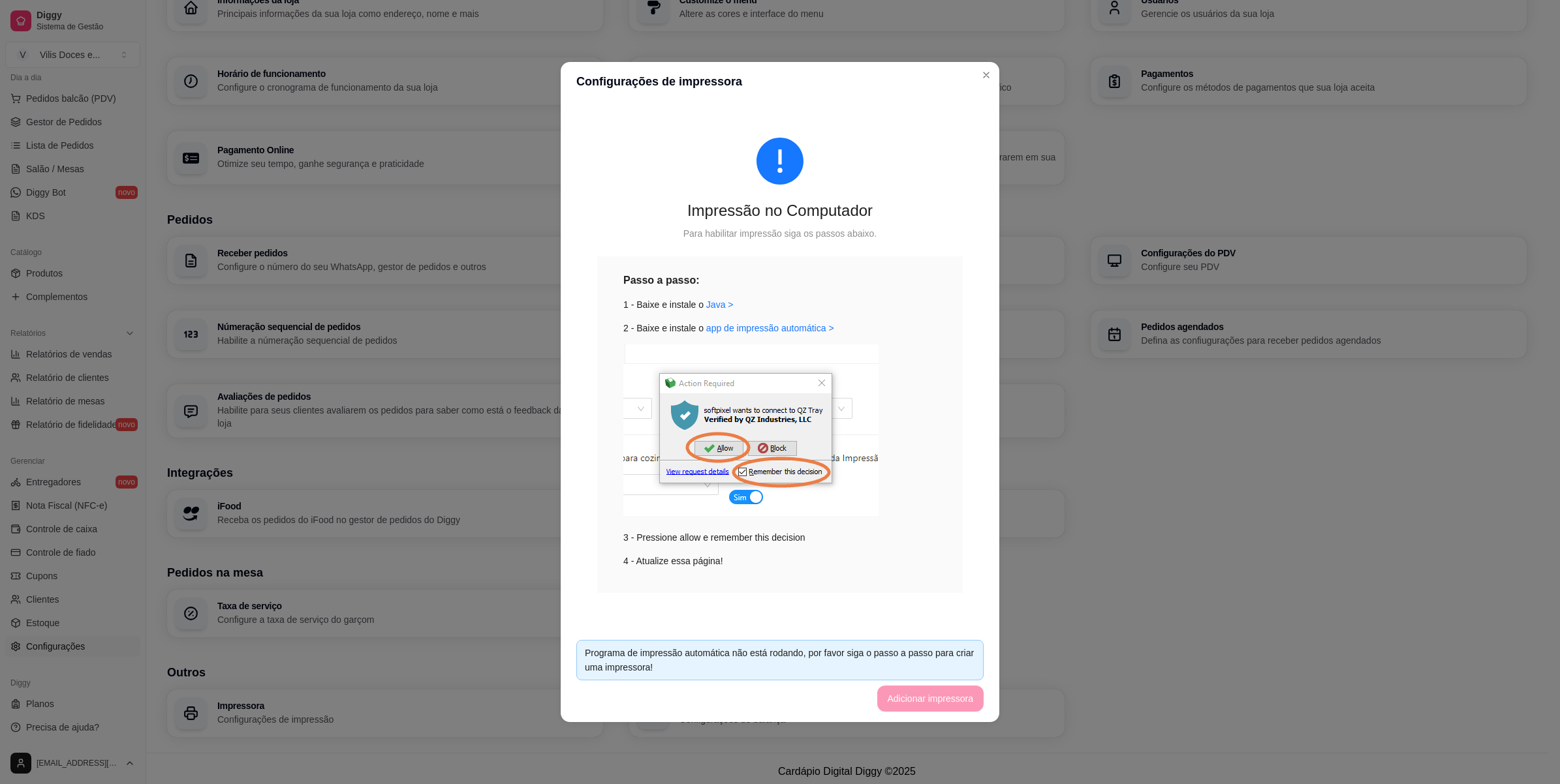
click at [911, 696] on footer "Programa de impressão automática não está rodando, por favor siga o passo a pas…" at bounding box center [780, 675] width 438 height 93
click at [743, 556] on div "4 - Atualize essa página!" at bounding box center [780, 560] width 313 height 14
click at [743, 445] on img at bounding box center [751, 430] width 255 height 172
click at [713, 305] on link "Java >" at bounding box center [720, 304] width 28 height 10
click at [768, 328] on link "app de impressão automática >" at bounding box center [770, 328] width 128 height 10
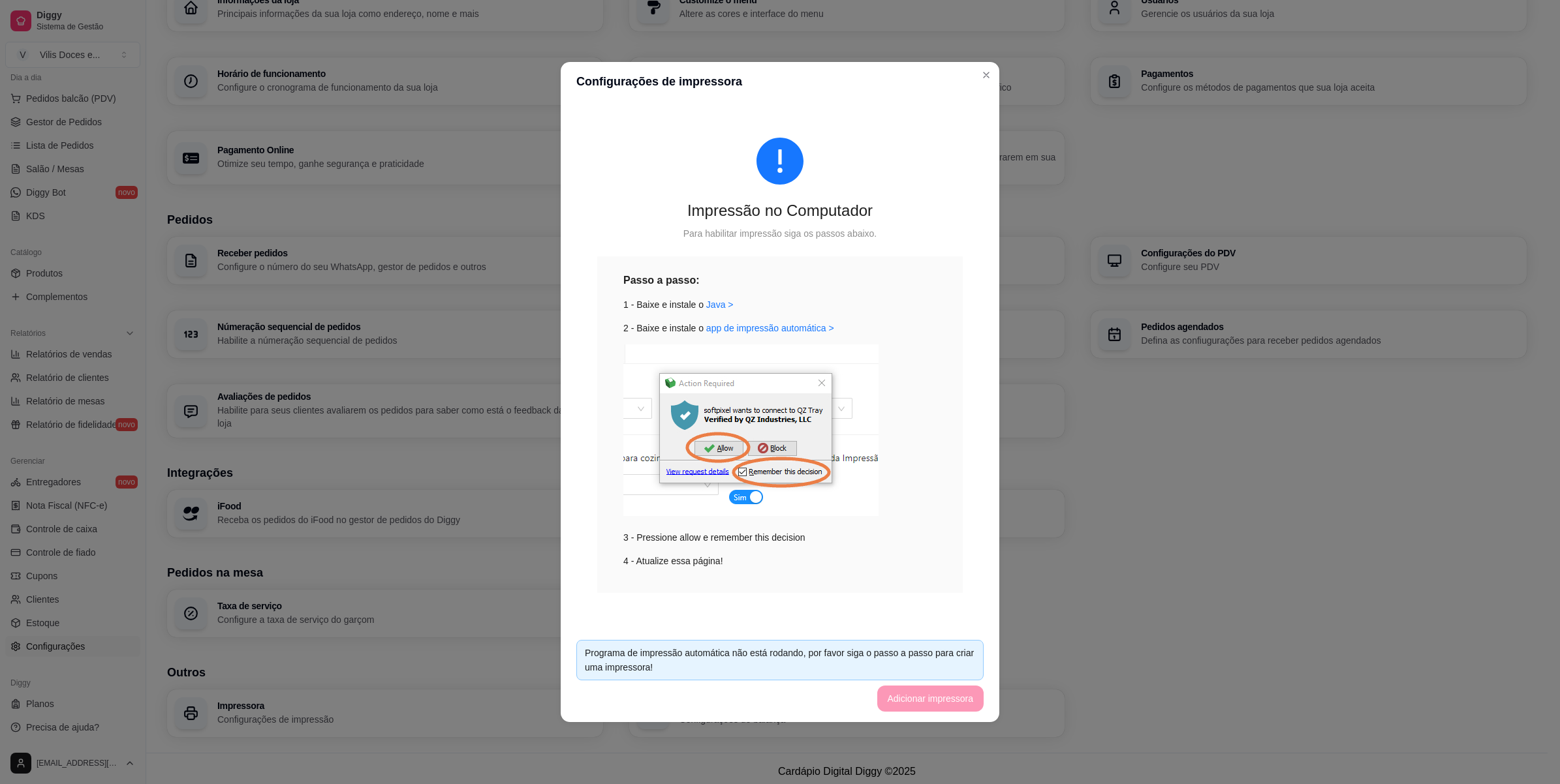
click at [901, 695] on footer "Programa de impressão automática não está rodando, por favor siga o passo a pas…" at bounding box center [780, 675] width 438 height 93
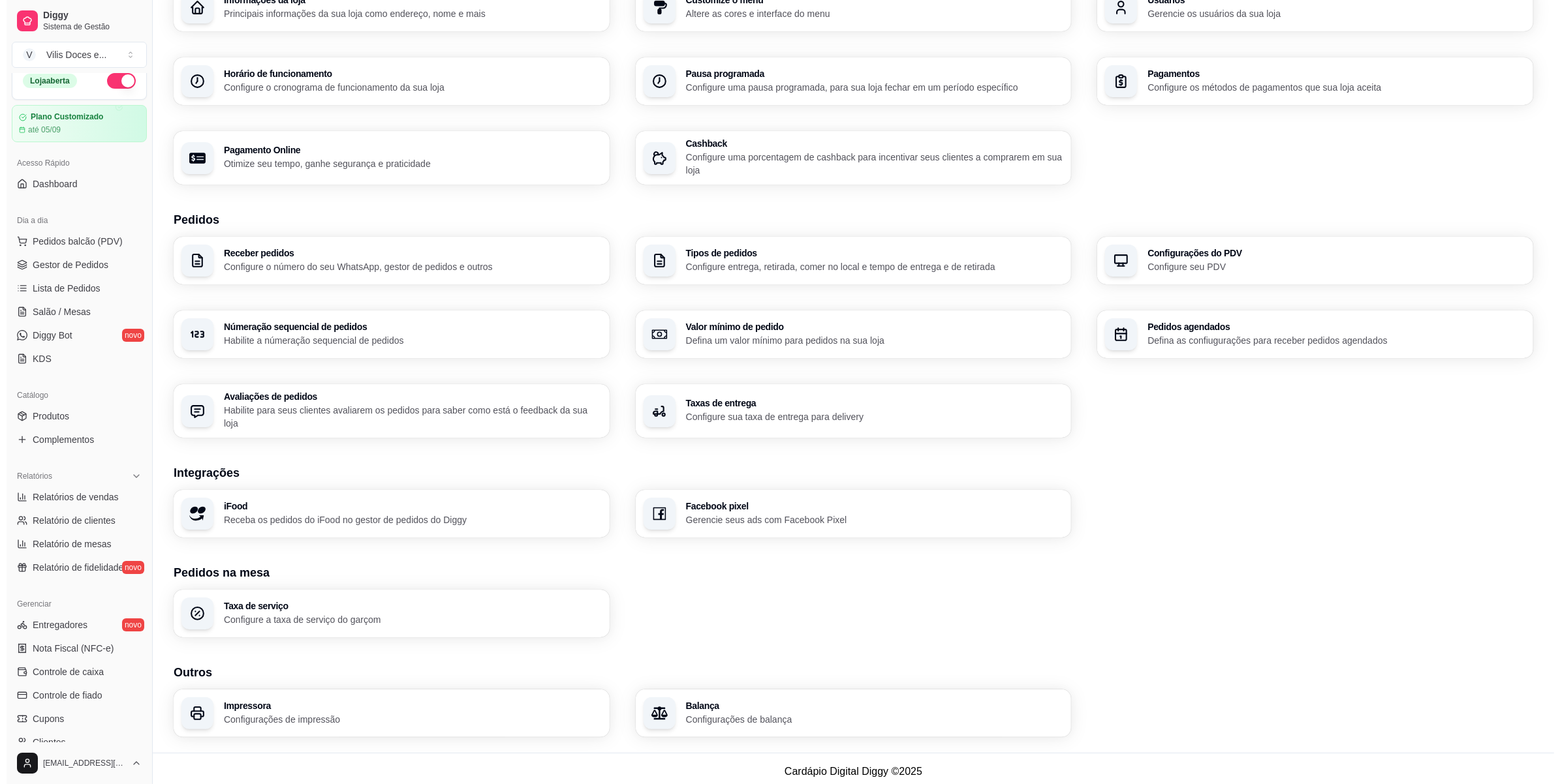
scroll to position [0, 0]
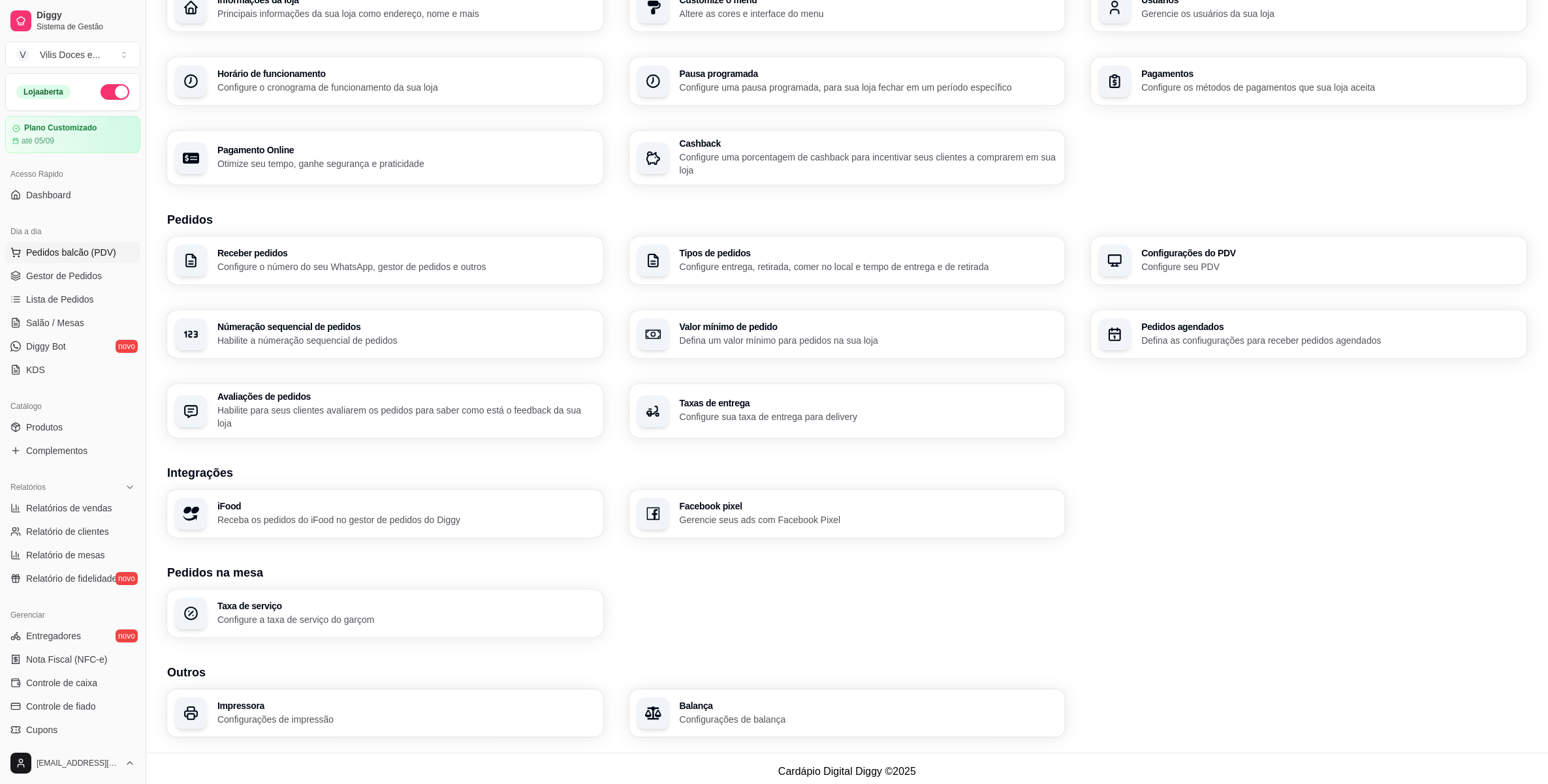
click at [72, 251] on span "Pedidos balcão (PDV)" at bounding box center [71, 252] width 90 height 13
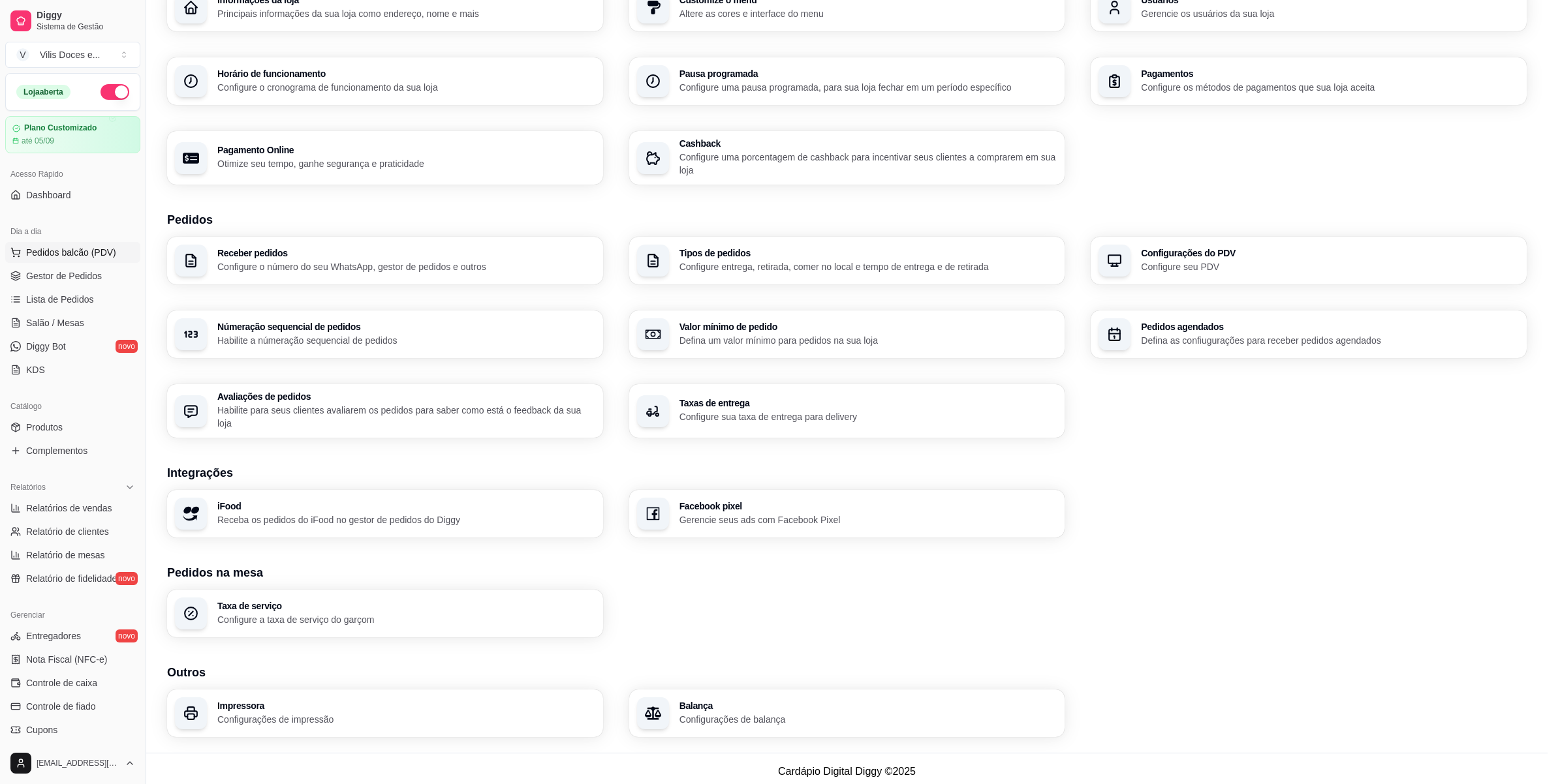
click at [76, 278] on img at bounding box center [107, 255] width 120 height 82
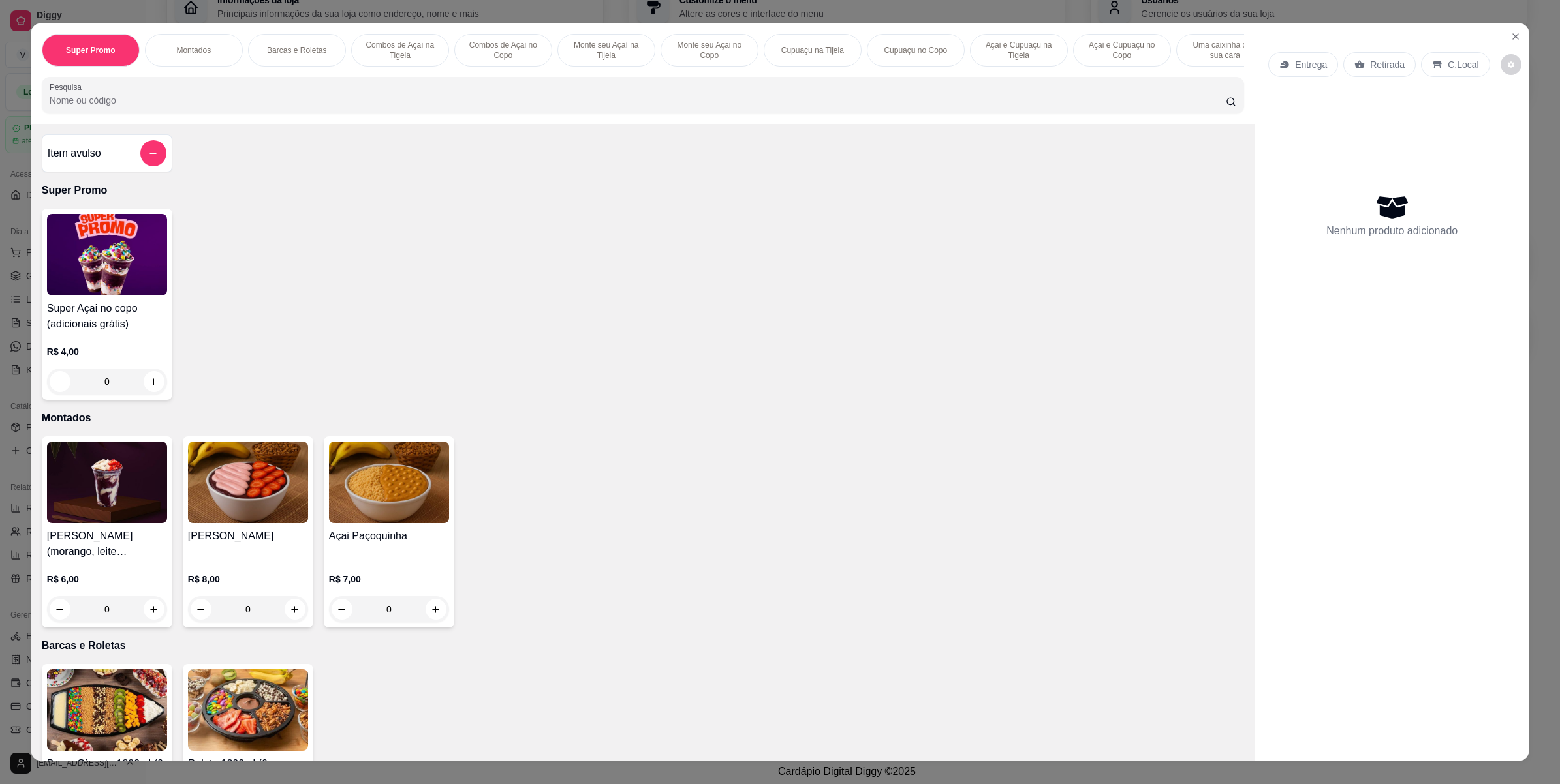
click at [10, 396] on div "Super Promo Montados Barcas e Roletas Combos de Açaí na Tigela Combos de Açai n…" at bounding box center [780, 392] width 1560 height 784
click at [13, 285] on div "Super Promo Montados Barcas e Roletas Combos de Açaí na Tigela Combos de Açai n…" at bounding box center [780, 392] width 1560 height 784
click at [1509, 30] on button "Close" at bounding box center [1515, 36] width 21 height 21
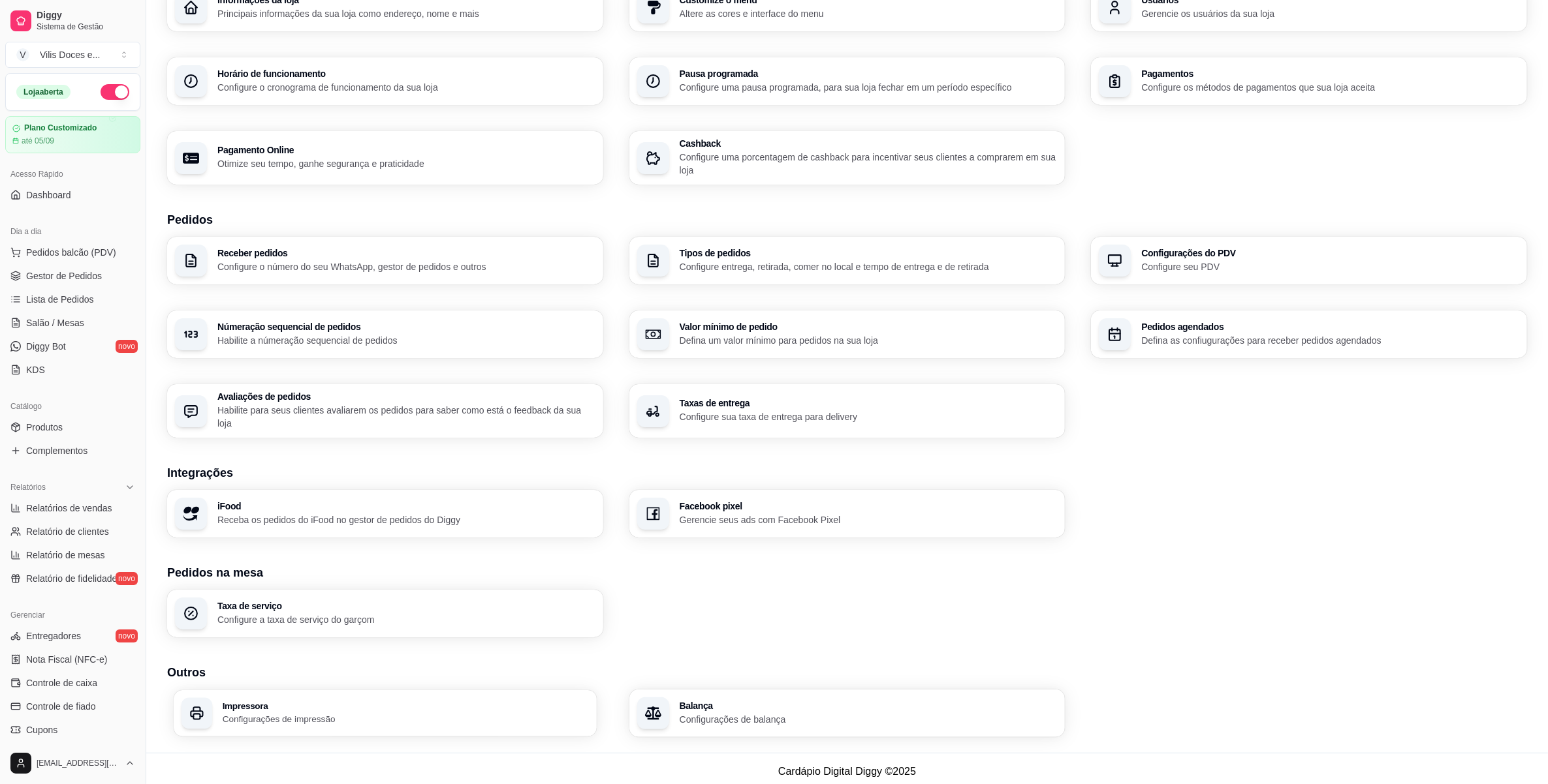
click at [288, 716] on p "Configurações de impressão" at bounding box center [405, 719] width 366 height 12
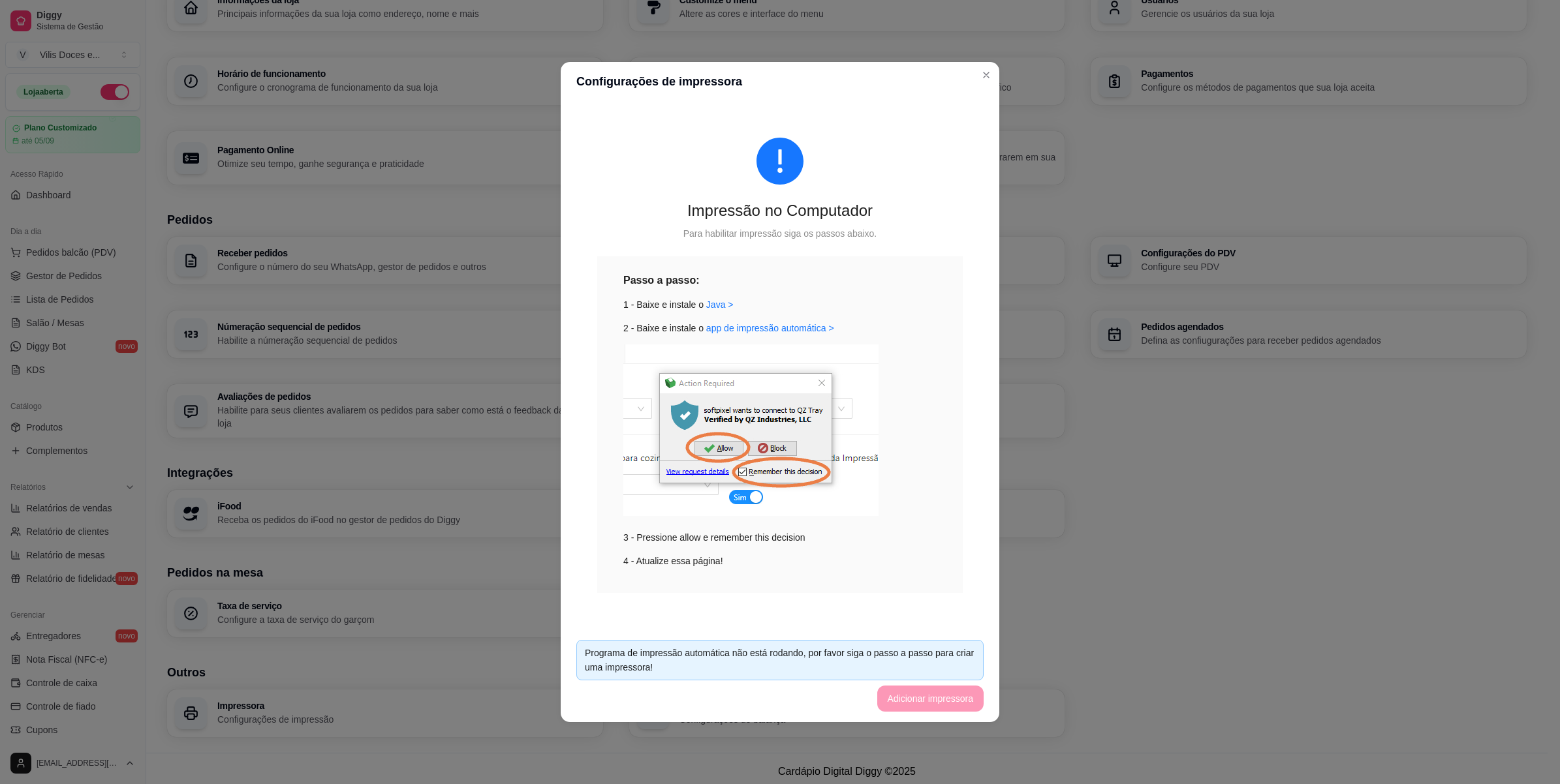
click at [932, 698] on footer "Programa de impressão automática não está rodando, por favor siga o passo a pas…" at bounding box center [780, 675] width 438 height 93
click at [903, 685] on footer "Programa de impressão automática não está rodando, por favor siga o passo a pas…" at bounding box center [780, 675] width 438 height 93
click at [906, 696] on footer "Programa de impressão automática não está rodando, por favor siga o passo a pas…" at bounding box center [780, 675] width 438 height 93
